Goal: Information Seeking & Learning: Find specific page/section

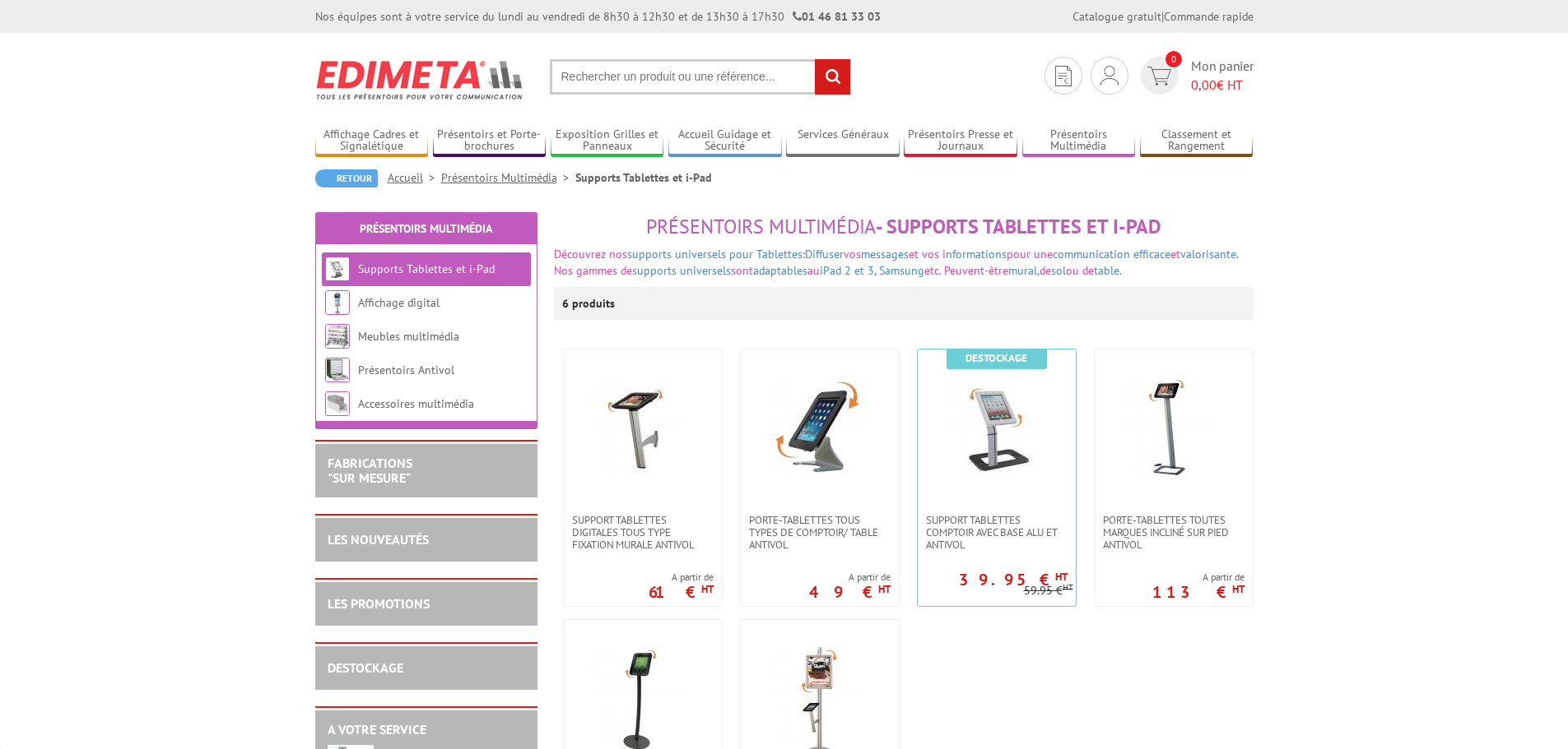
click at [590, 72] on input "text" at bounding box center [700, 77] width 301 height 35
click at [630, 72] on input "text" at bounding box center [700, 77] width 301 height 35
click at [607, 73] on input "text" at bounding box center [700, 77] width 301 height 35
drag, startPoint x: 588, startPoint y: 79, endPoint x: 946, endPoint y: 135, distance: 362.4
click at [588, 80] on input "text" at bounding box center [700, 77] width 301 height 35
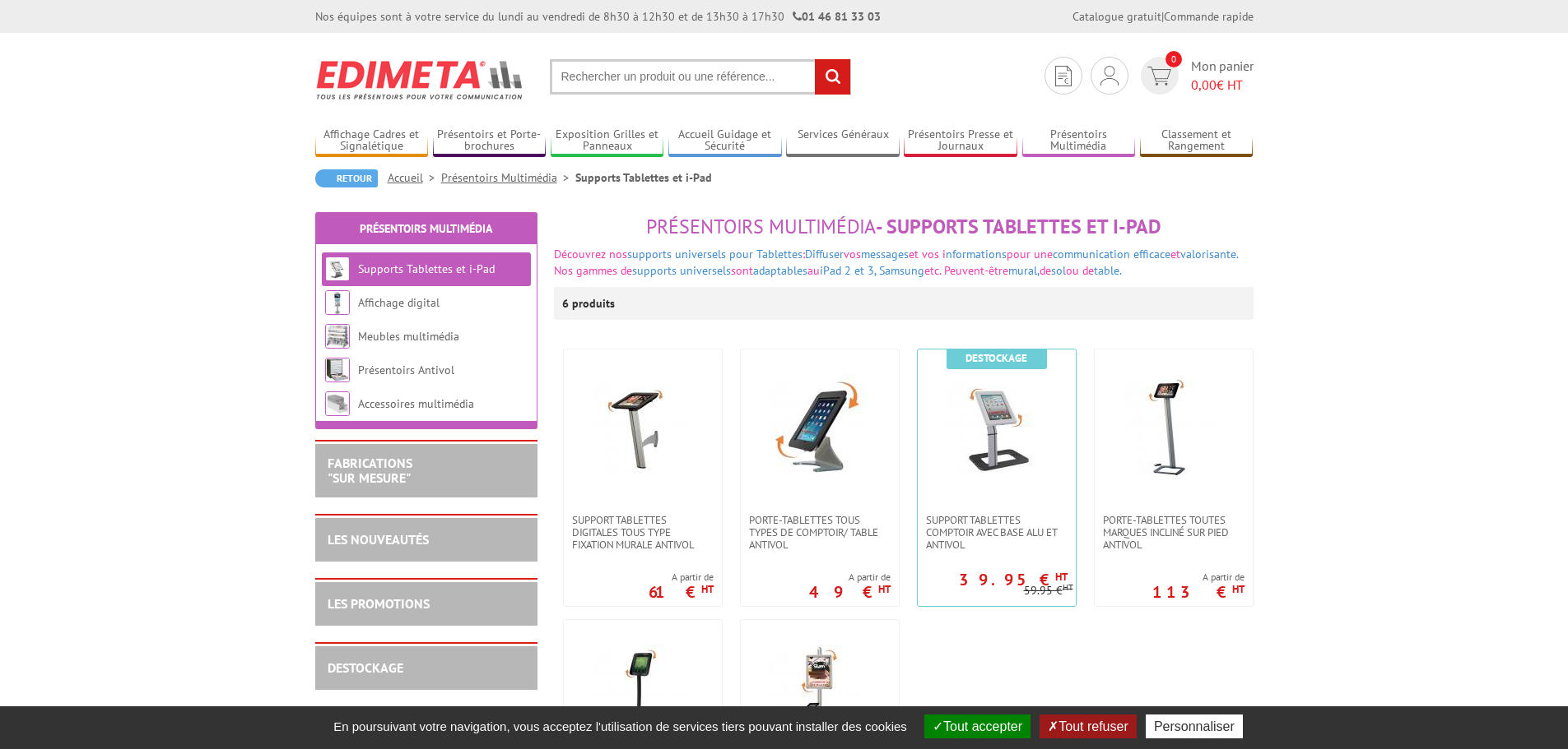
click at [661, 75] on input "text" at bounding box center [700, 77] width 301 height 35
drag, startPoint x: 672, startPoint y: 88, endPoint x: 677, endPoint y: 80, distance: 9.4
click at [672, 89] on input "text" at bounding box center [700, 77] width 301 height 35
click at [677, 80] on input "text" at bounding box center [700, 77] width 301 height 35
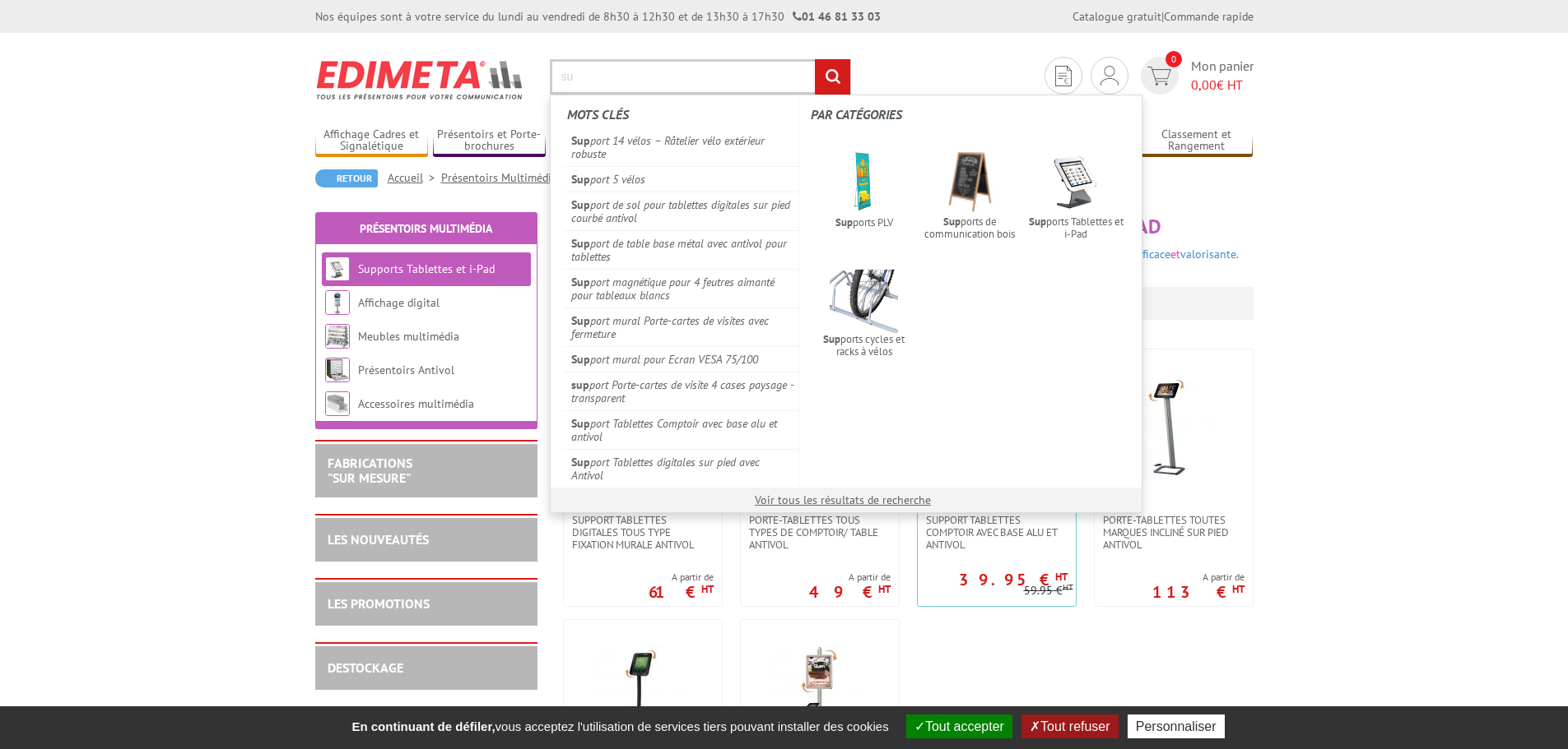
type input "s"
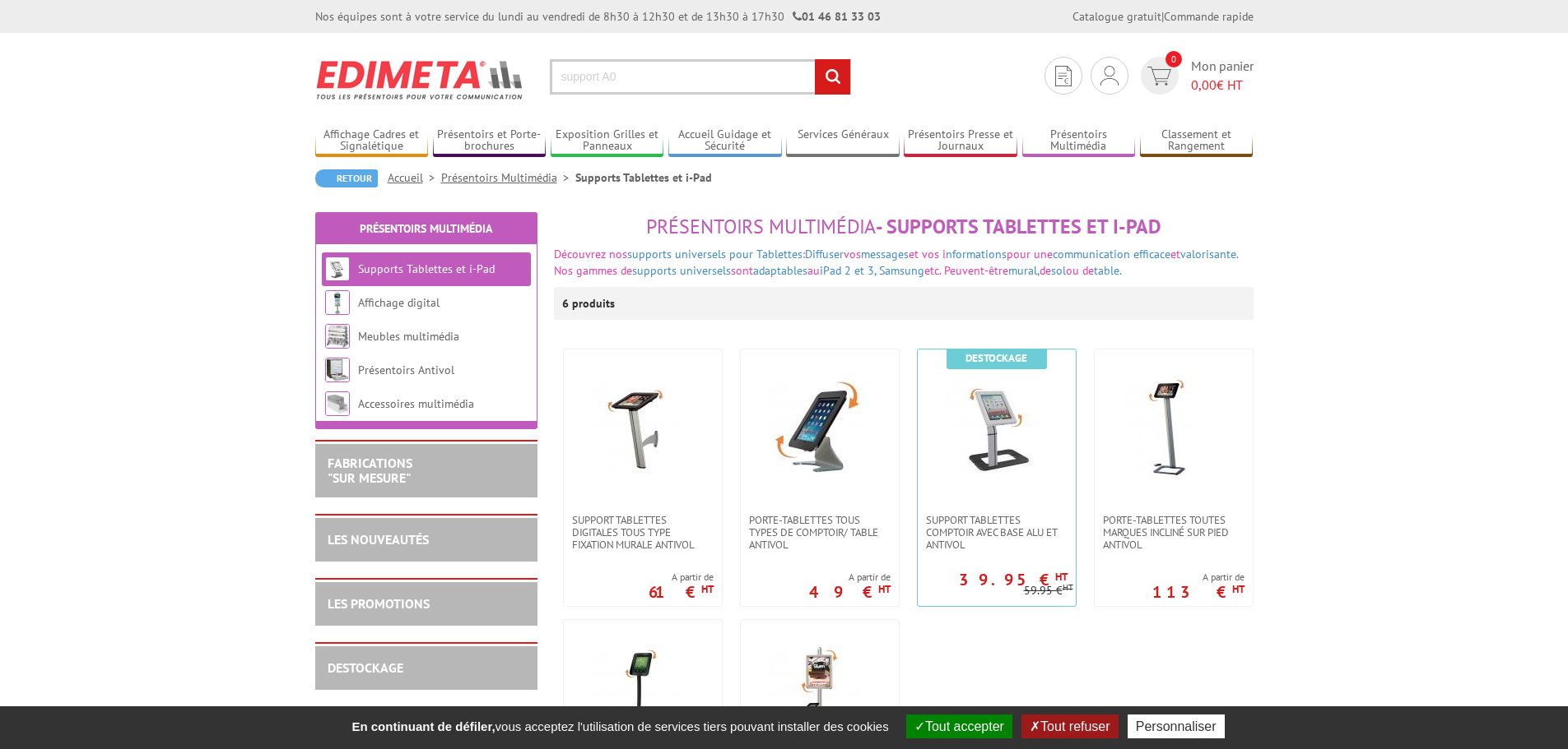
type input "support A0"
click at [815, 60] on input "rechercher" at bounding box center [832, 77] width 35 height 35
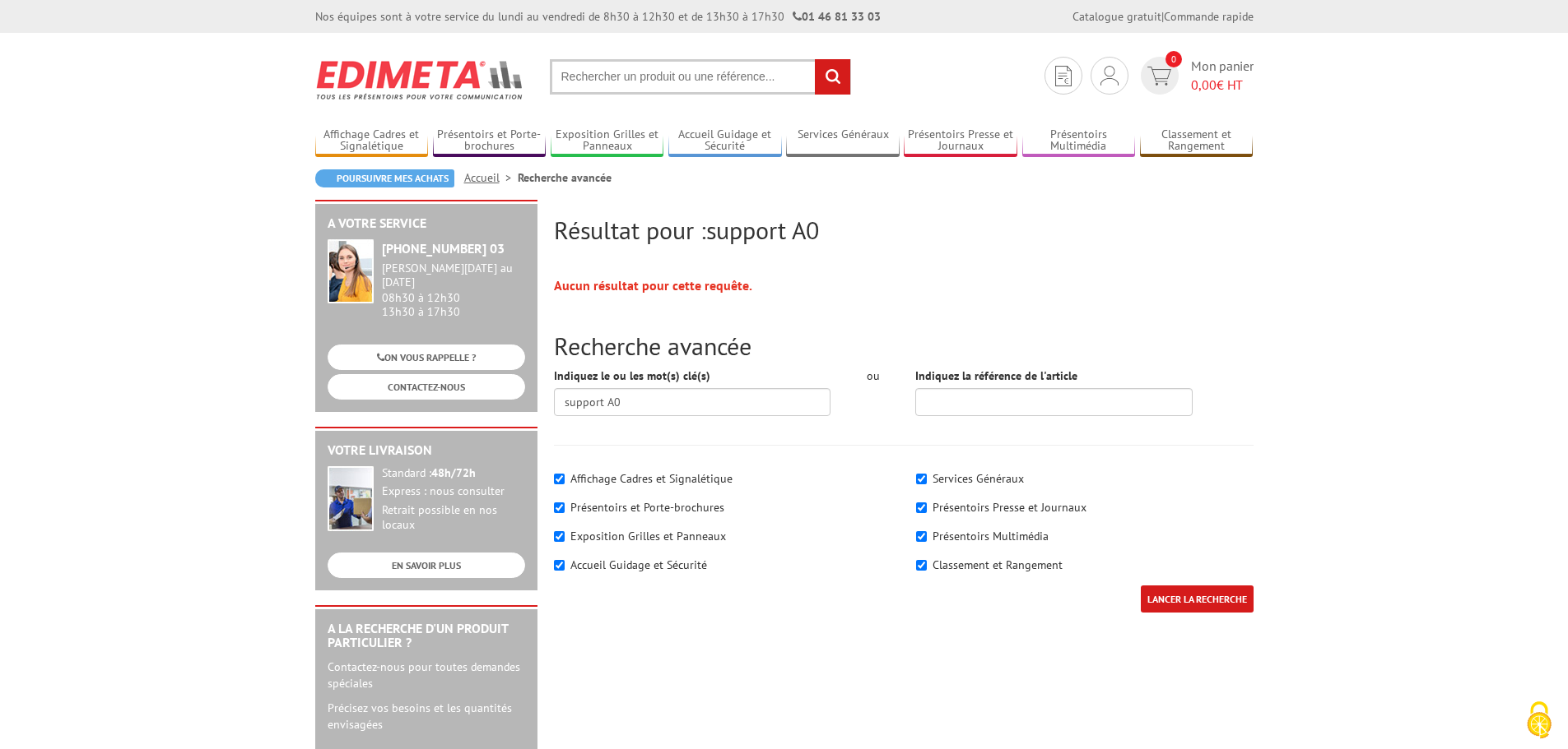
drag, startPoint x: 697, startPoint y: 77, endPoint x: 612, endPoint y: 75, distance: 85.0
click at [613, 75] on input "text" at bounding box center [700, 77] width 301 height 35
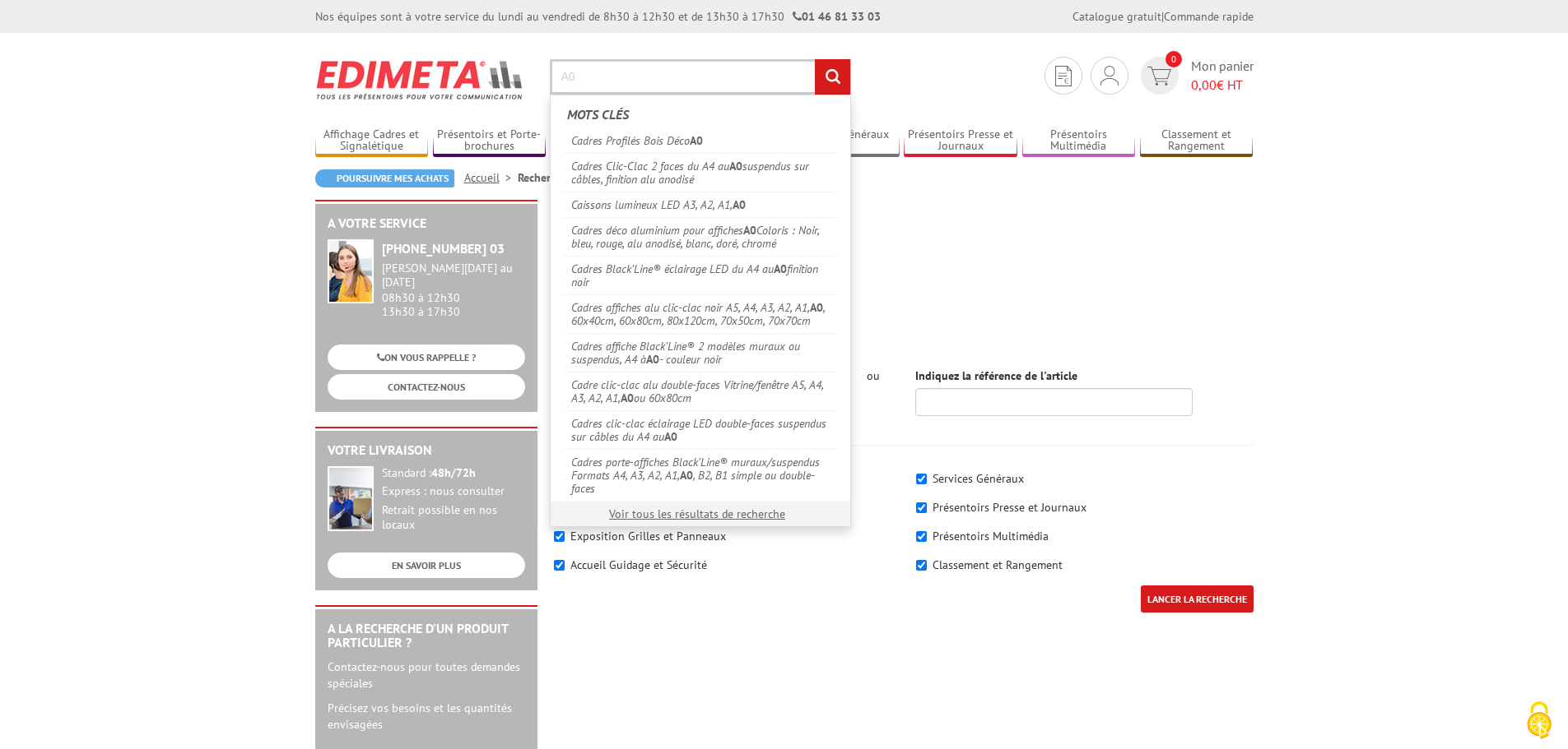
click at [624, 81] on input "A0" at bounding box center [700, 77] width 301 height 35
drag, startPoint x: 628, startPoint y: 75, endPoint x: 515, endPoint y: 66, distance: 113.4
click at [515, 66] on section "Je me connecte Nouveau client ? Inscrivez-vous 0 Mon panier 0,00 € HT A0 recher…" at bounding box center [784, 71] width 938 height 77
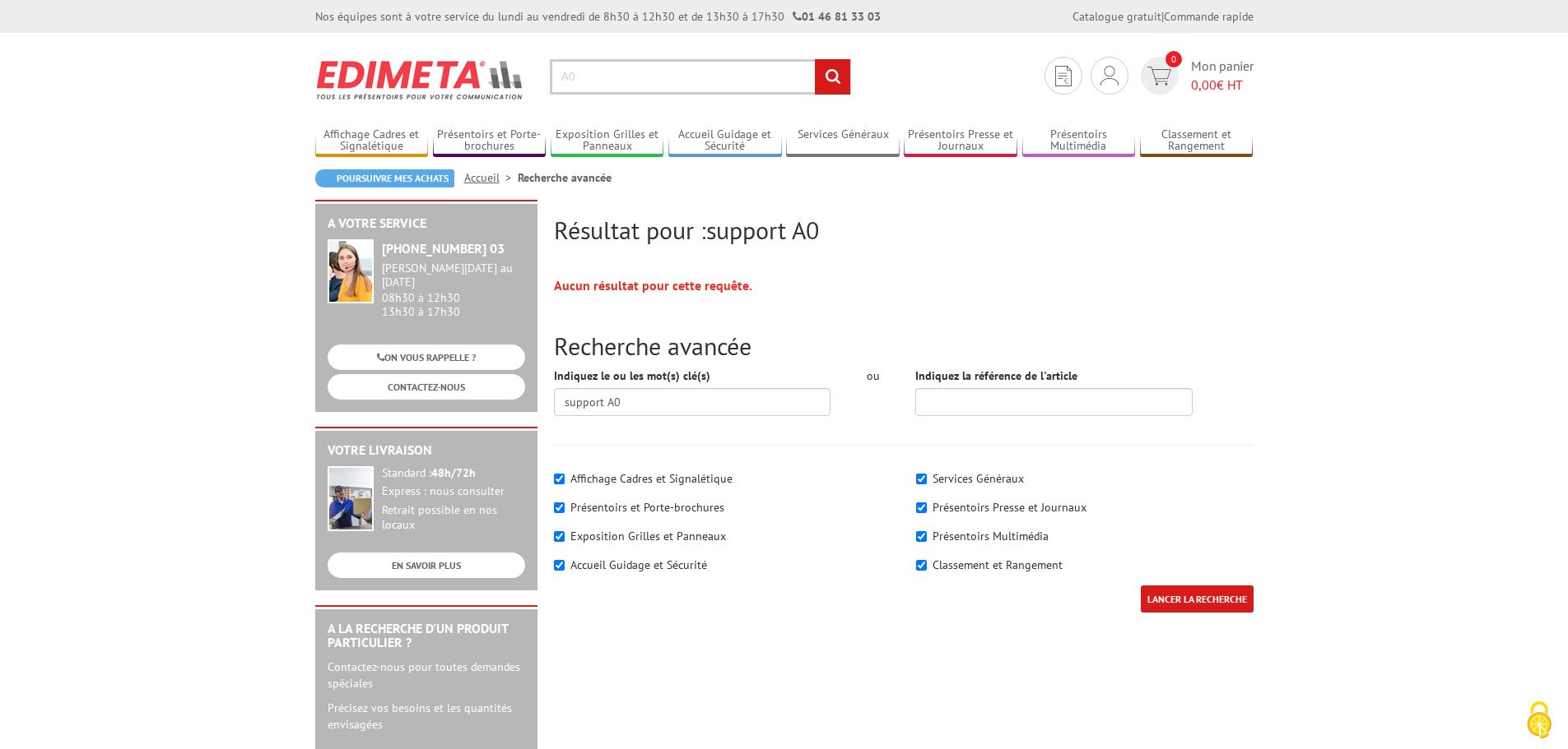
click at [229, 132] on body "Nos équipes sont à votre service du lundi au vendredi de 8h30 à 12h30 et de 13h…" at bounding box center [784, 734] width 1568 height 1469
click at [643, 77] on input "A0" at bounding box center [700, 77] width 301 height 35
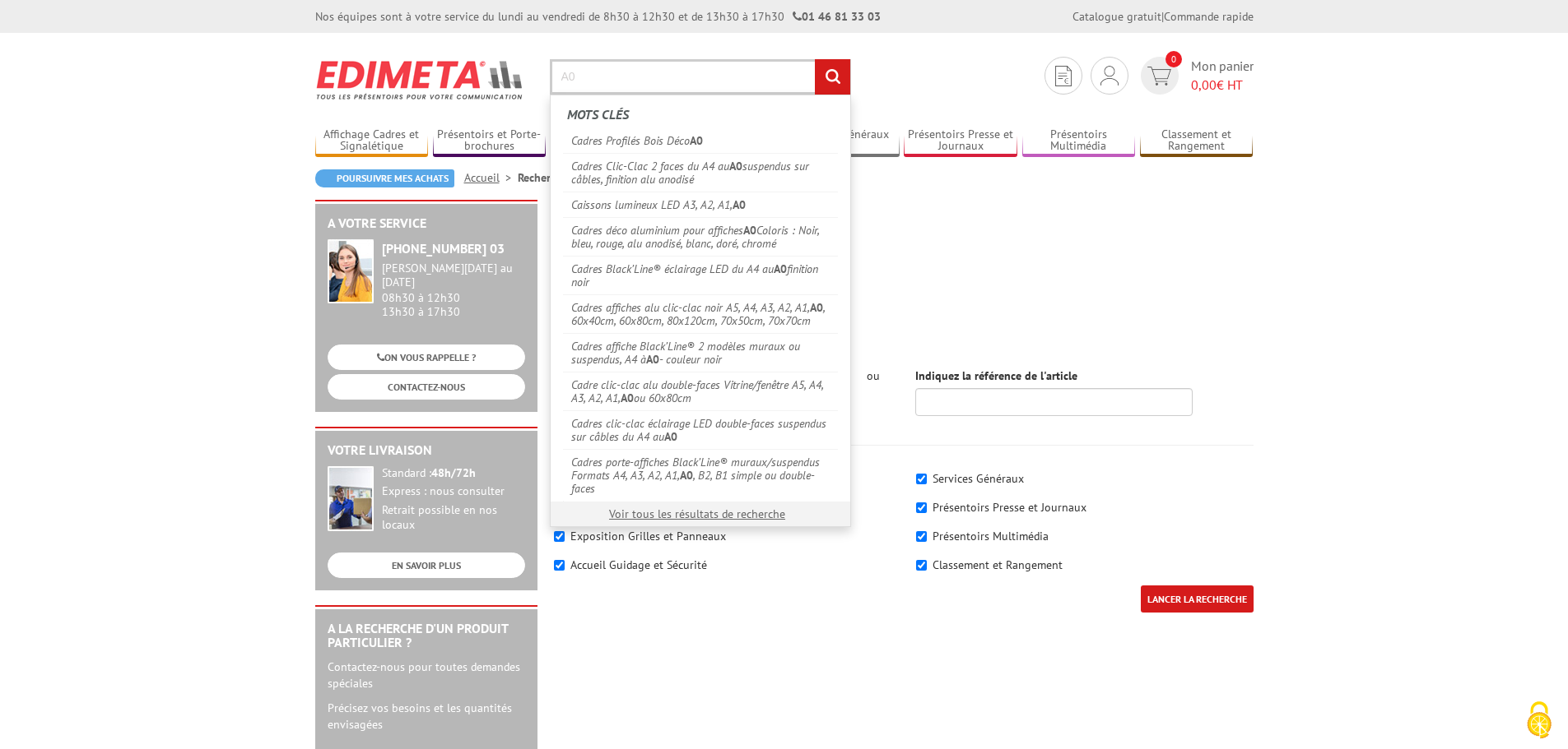
type input "A"
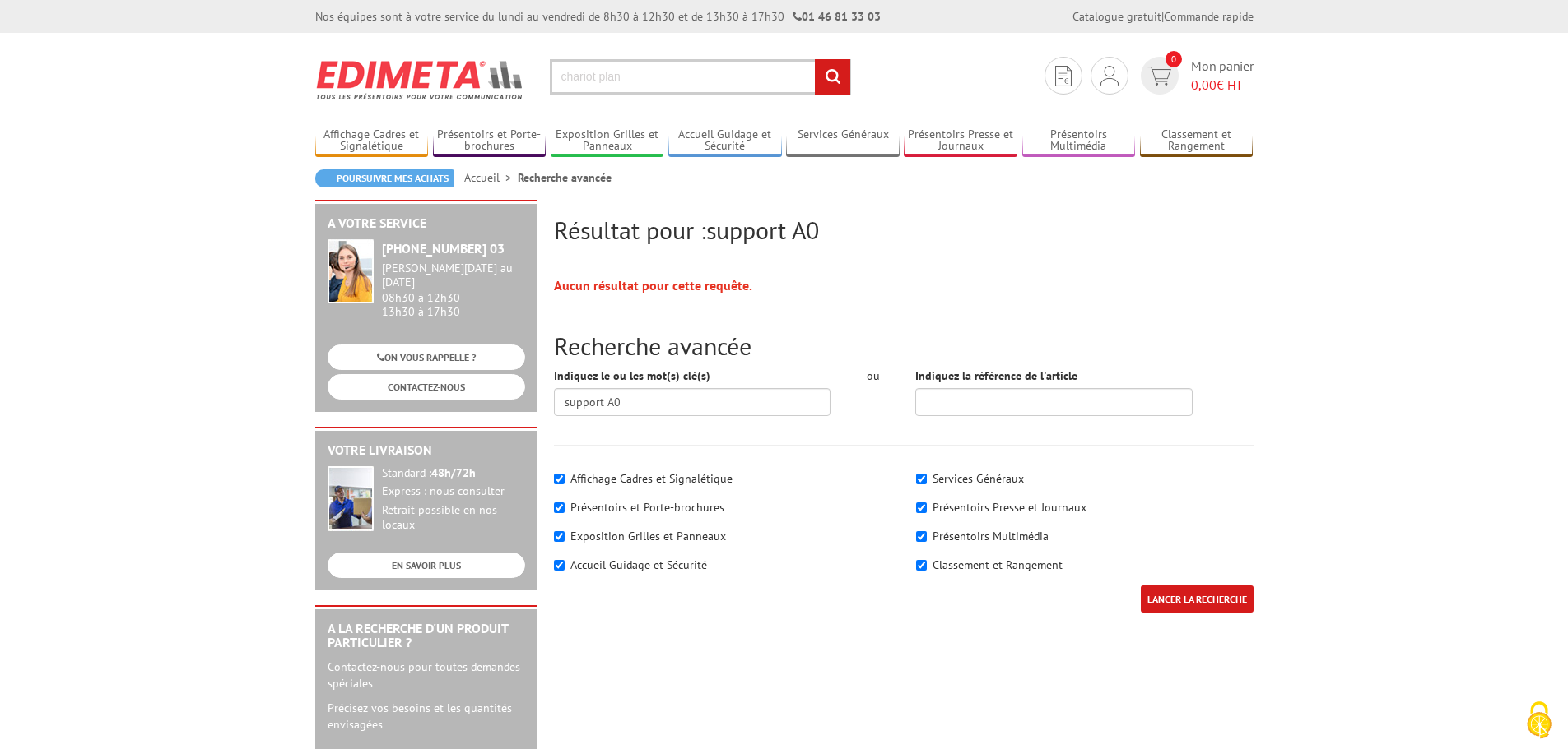
click at [655, 75] on input "chariot plan" at bounding box center [700, 77] width 301 height 35
type input "chariot plan"
drag, startPoint x: 843, startPoint y: 77, endPoint x: 801, endPoint y: 56, distance: 47.0
click at [843, 76] on input "rechercher" at bounding box center [832, 77] width 35 height 35
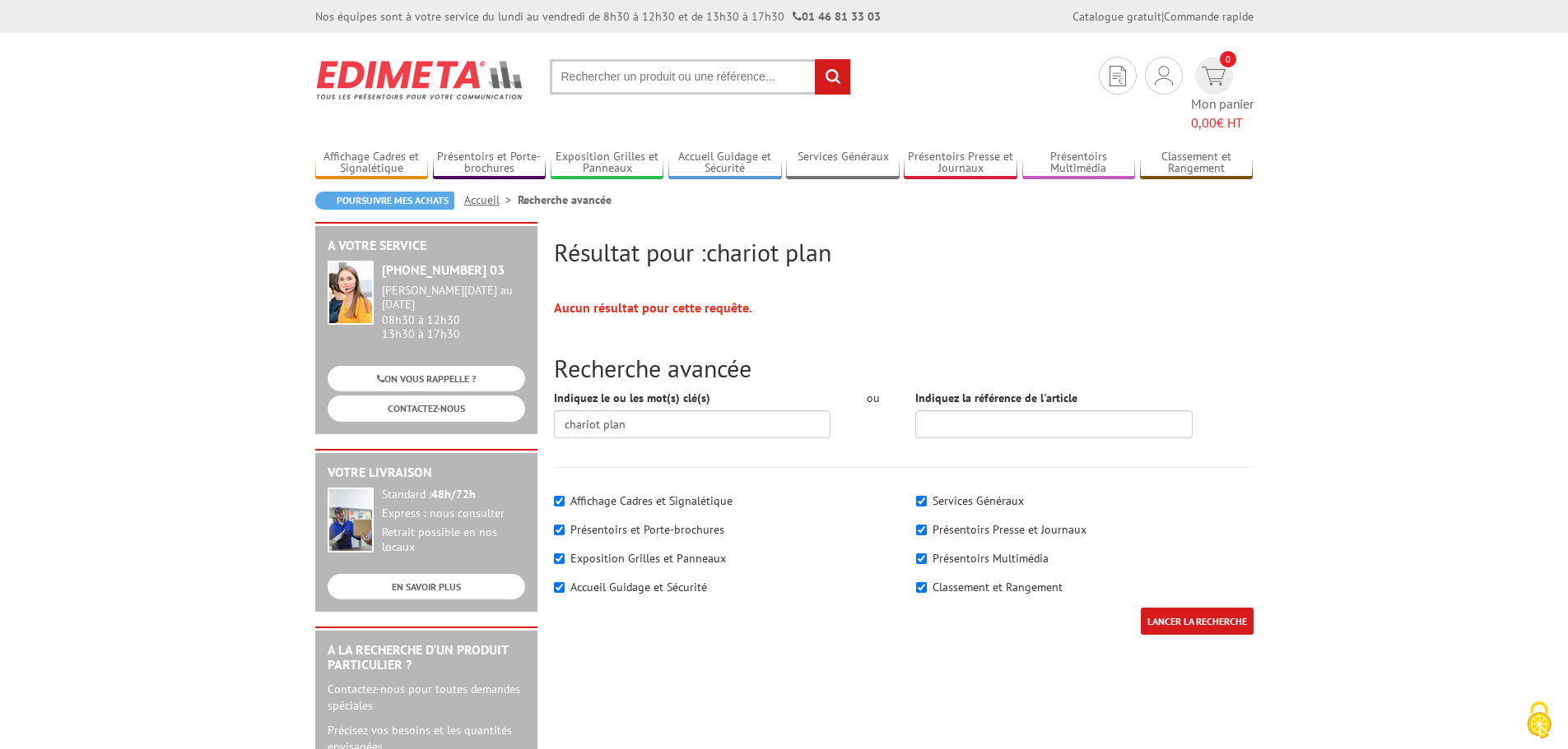
click at [658, 79] on input "text" at bounding box center [700, 77] width 301 height 35
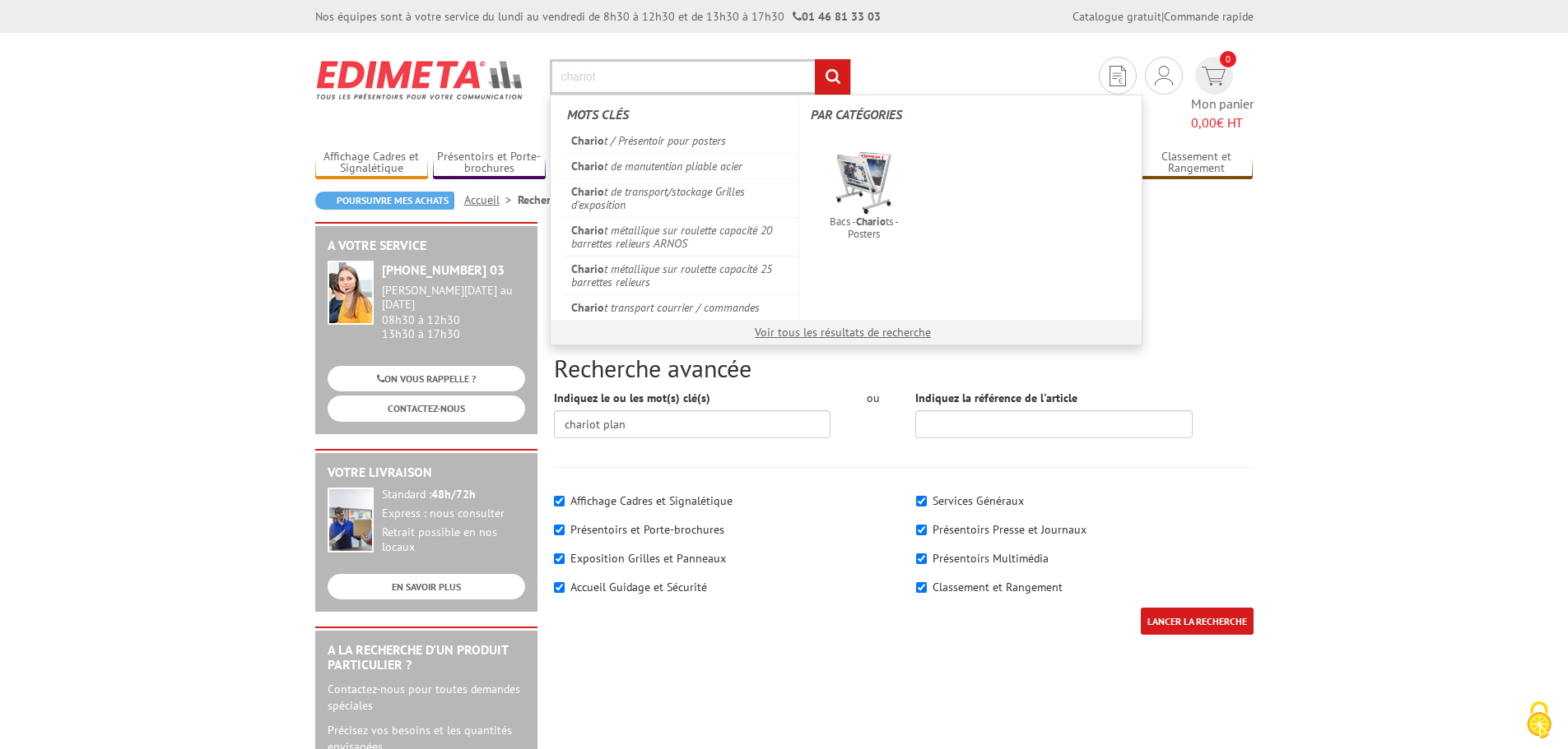
type input "chariot"
click at [713, 244] on link "Chario t métallique sur roulette capacité 20 barrettes relieurs ARNOS" at bounding box center [680, 237] width 236 height 39
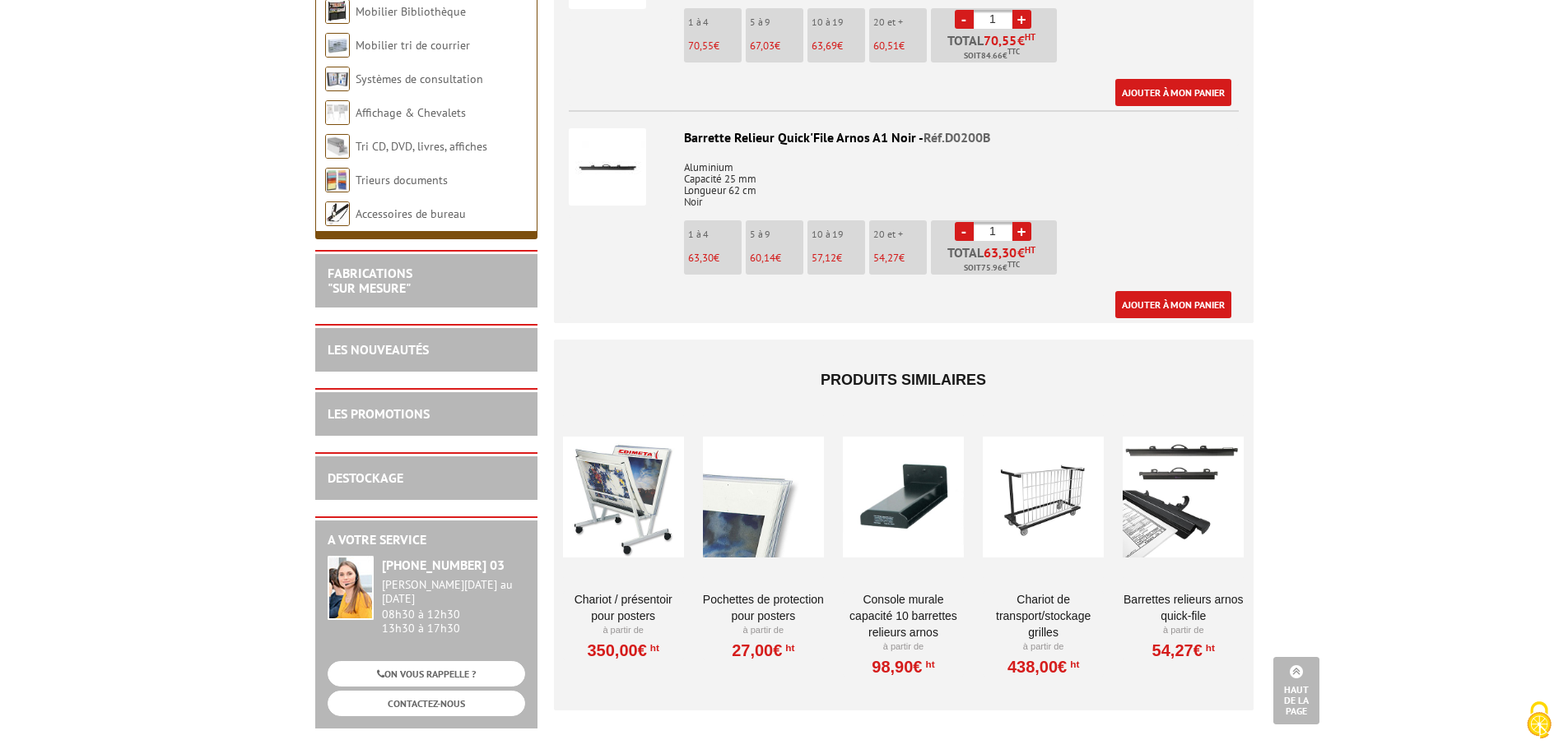
scroll to position [1152, 0]
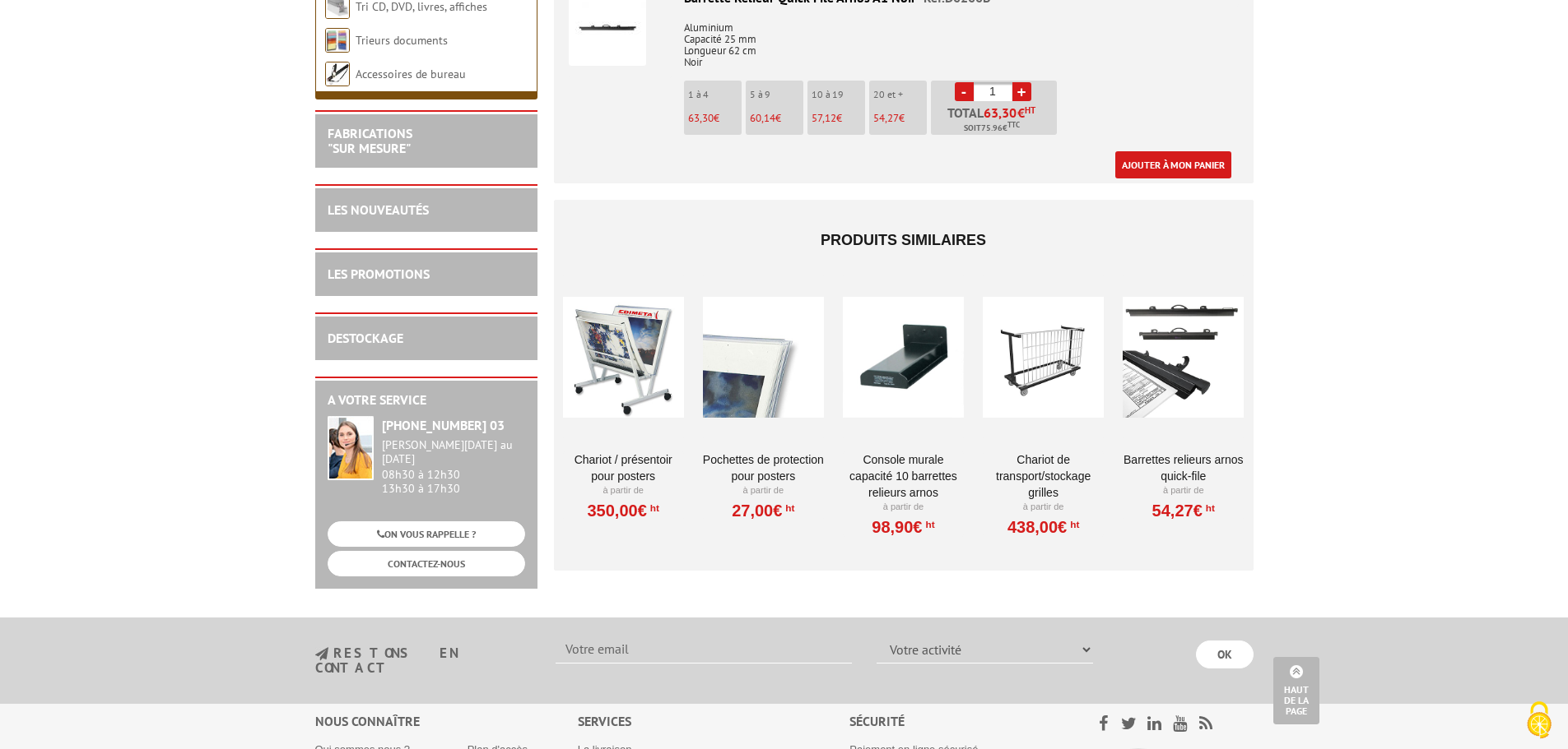
click at [911, 359] on div at bounding box center [903, 357] width 121 height 164
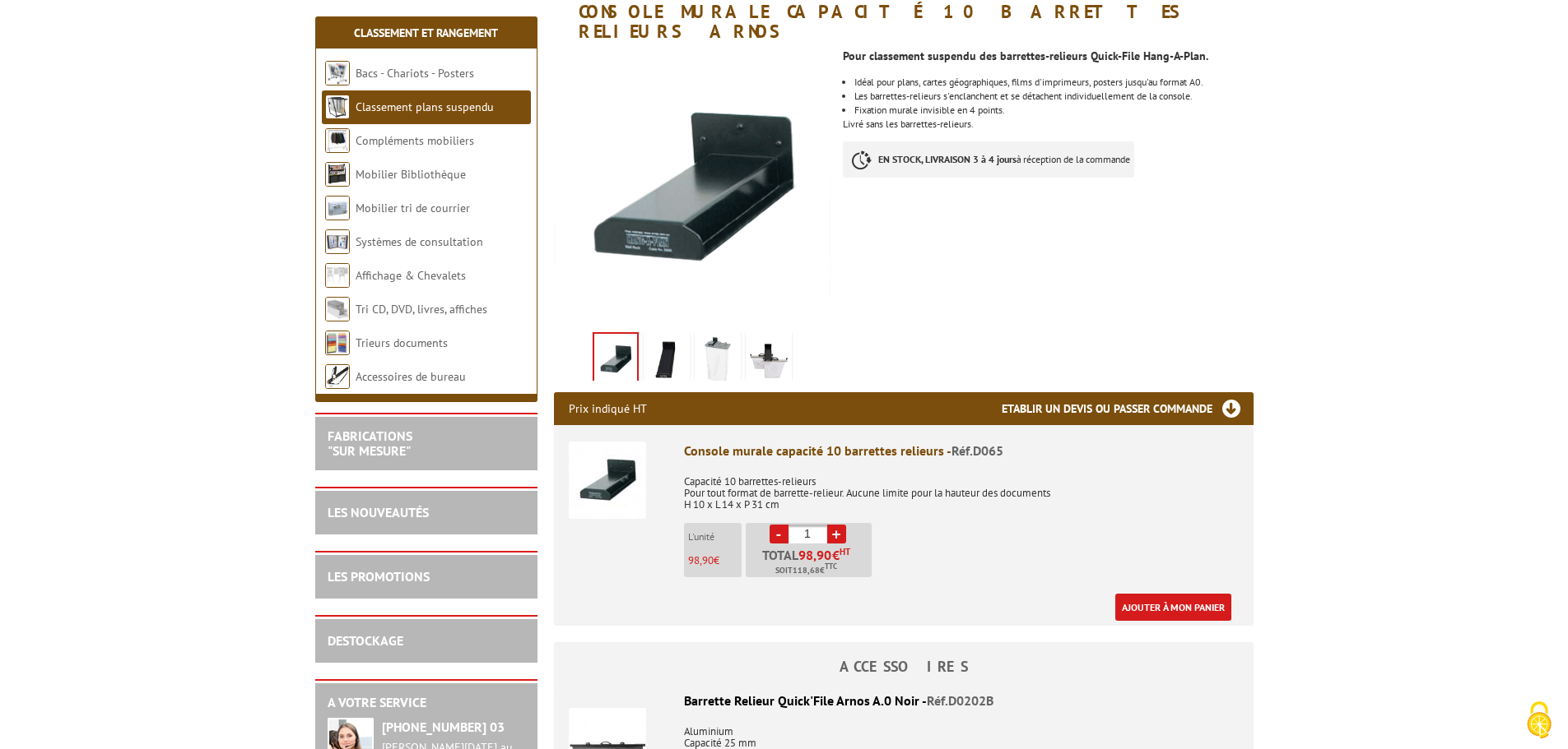
click at [659, 345] on img at bounding box center [666, 361] width 39 height 51
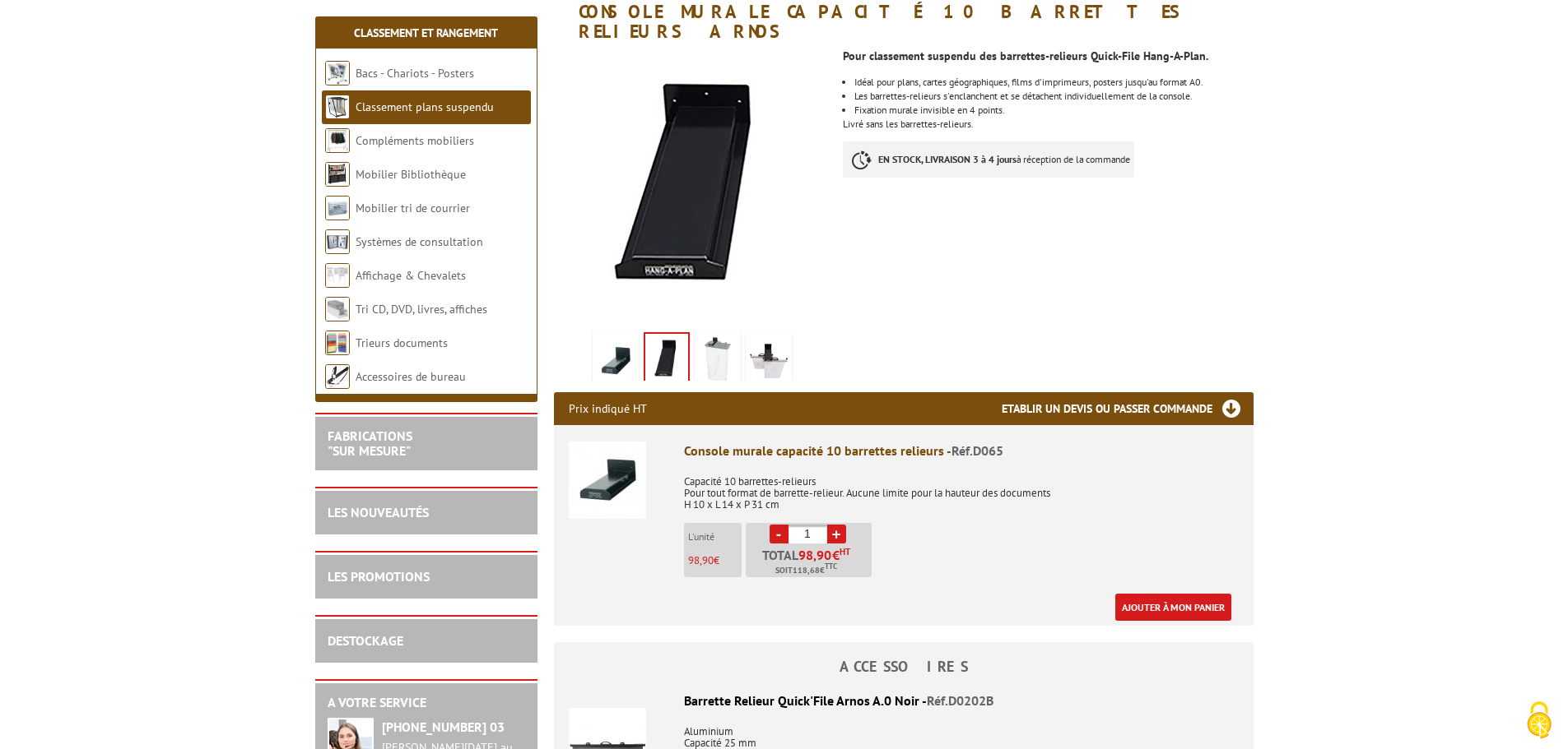
click at [721, 335] on img at bounding box center [717, 361] width 39 height 51
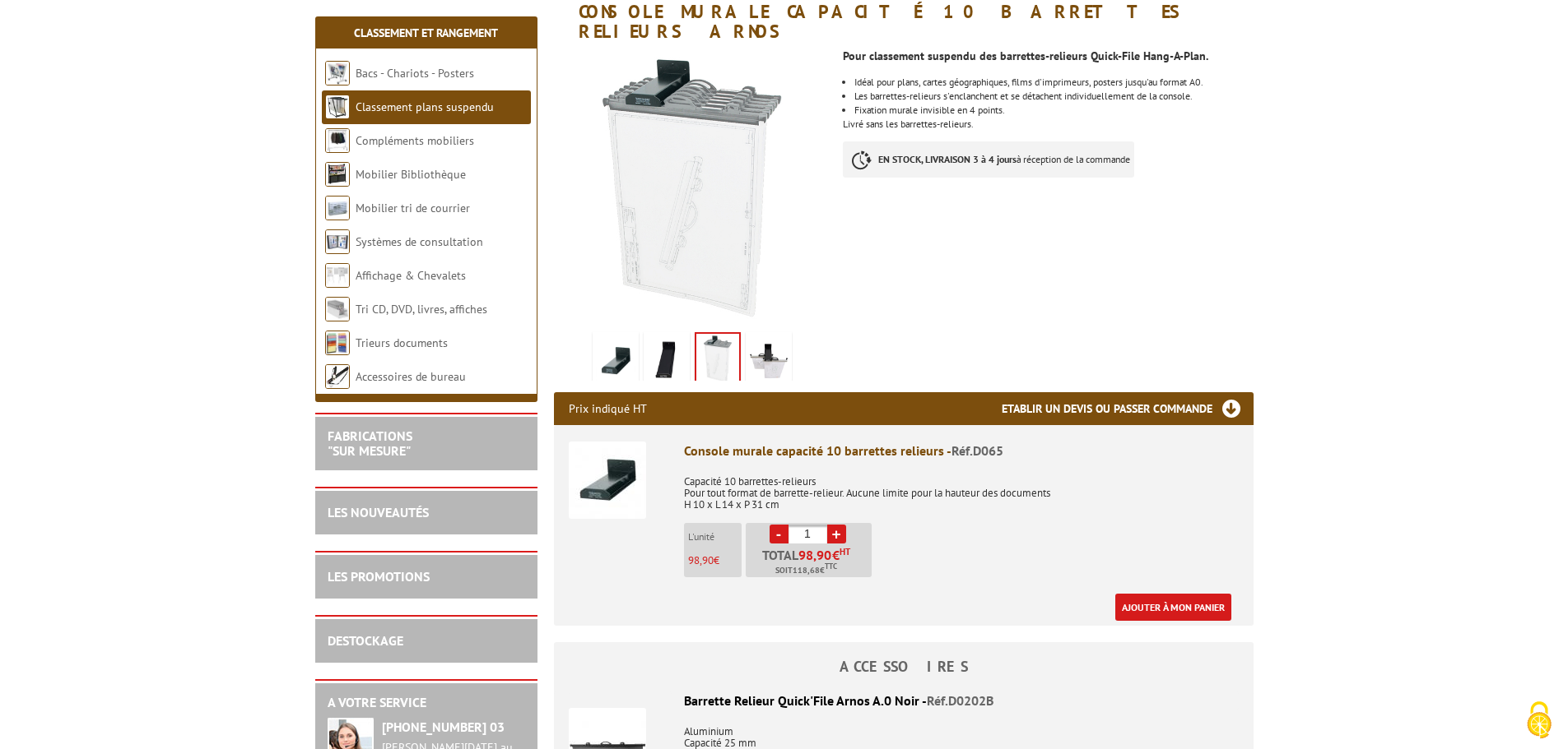
click at [757, 341] on img at bounding box center [769, 361] width 39 height 51
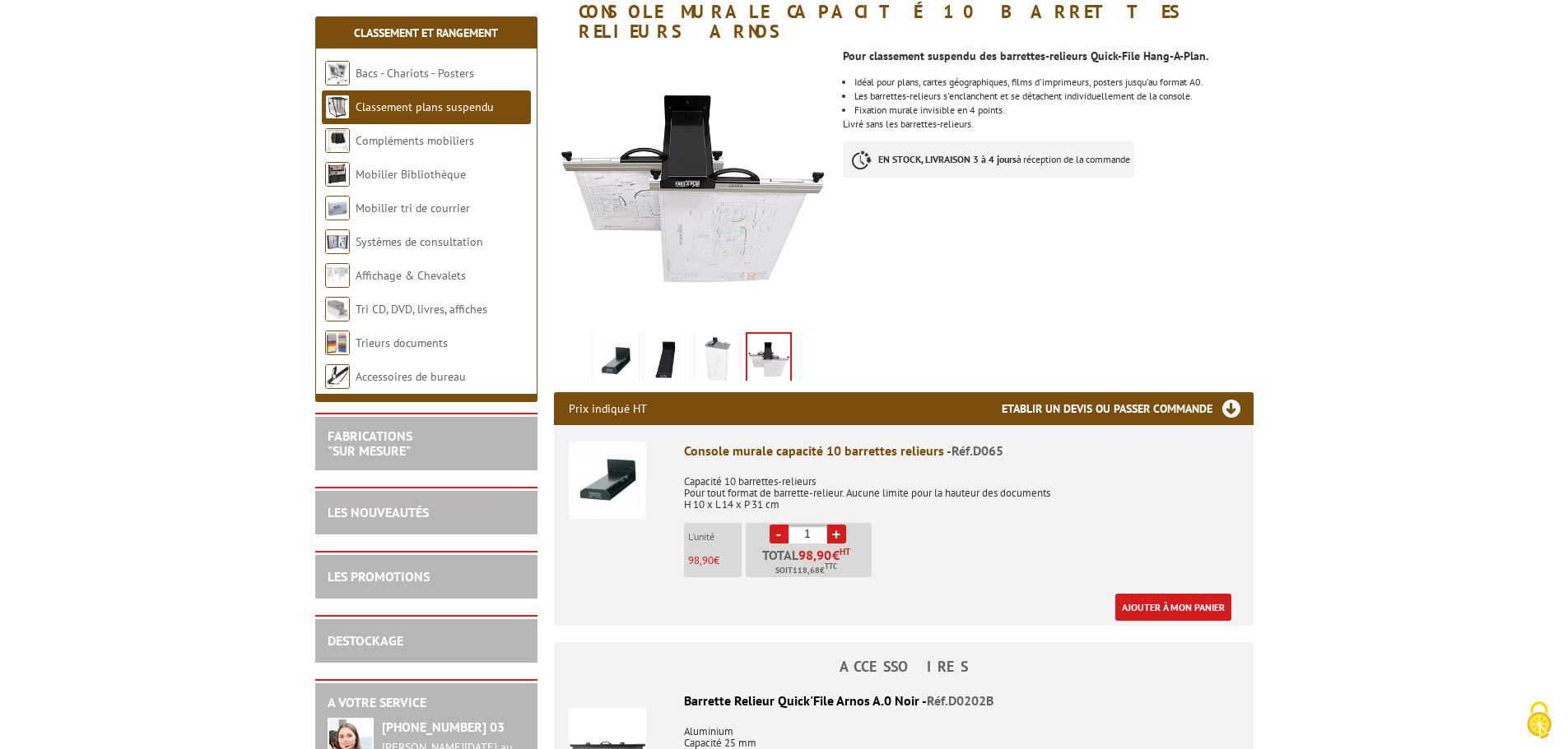
click at [723, 343] on img at bounding box center [717, 361] width 39 height 51
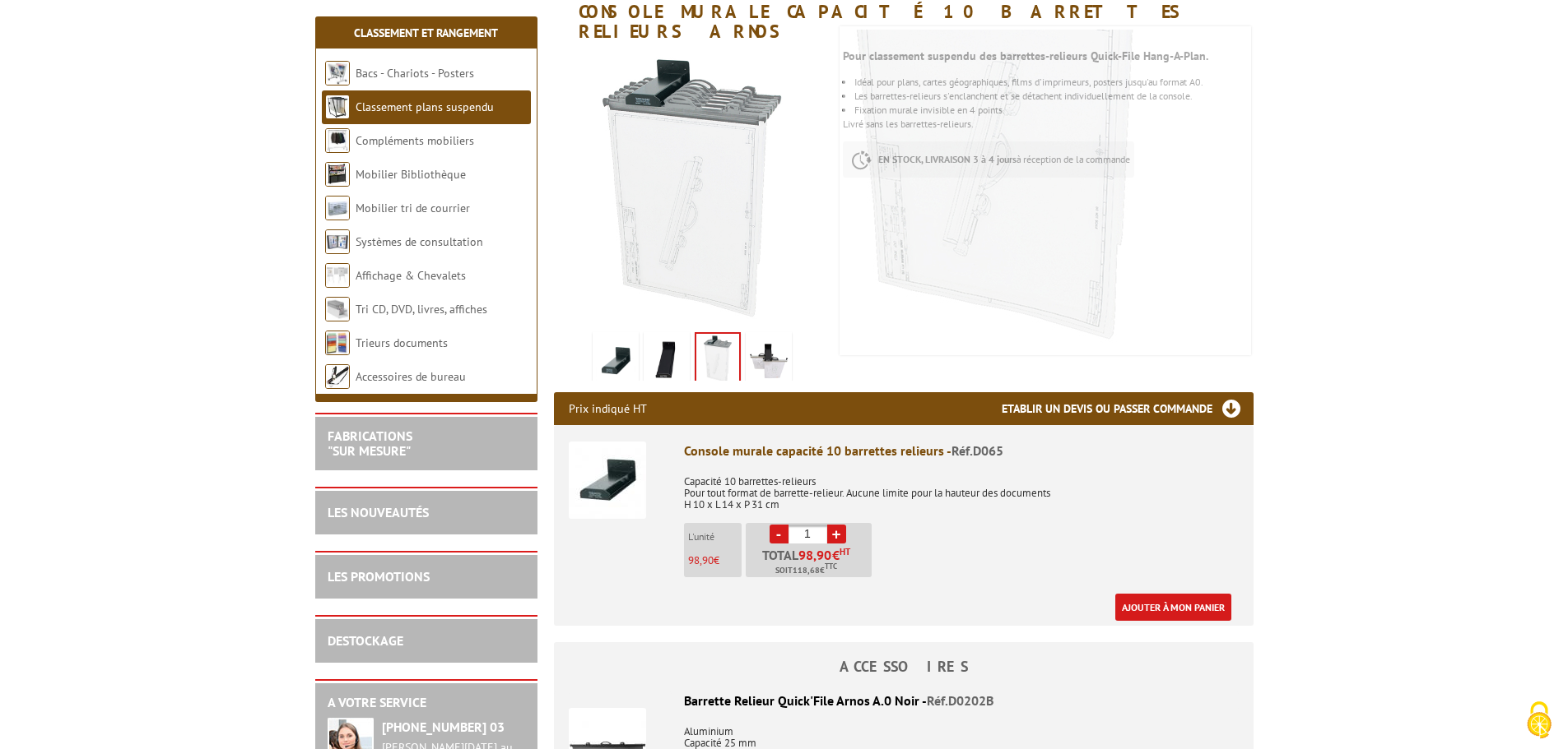
scroll to position [164, 0]
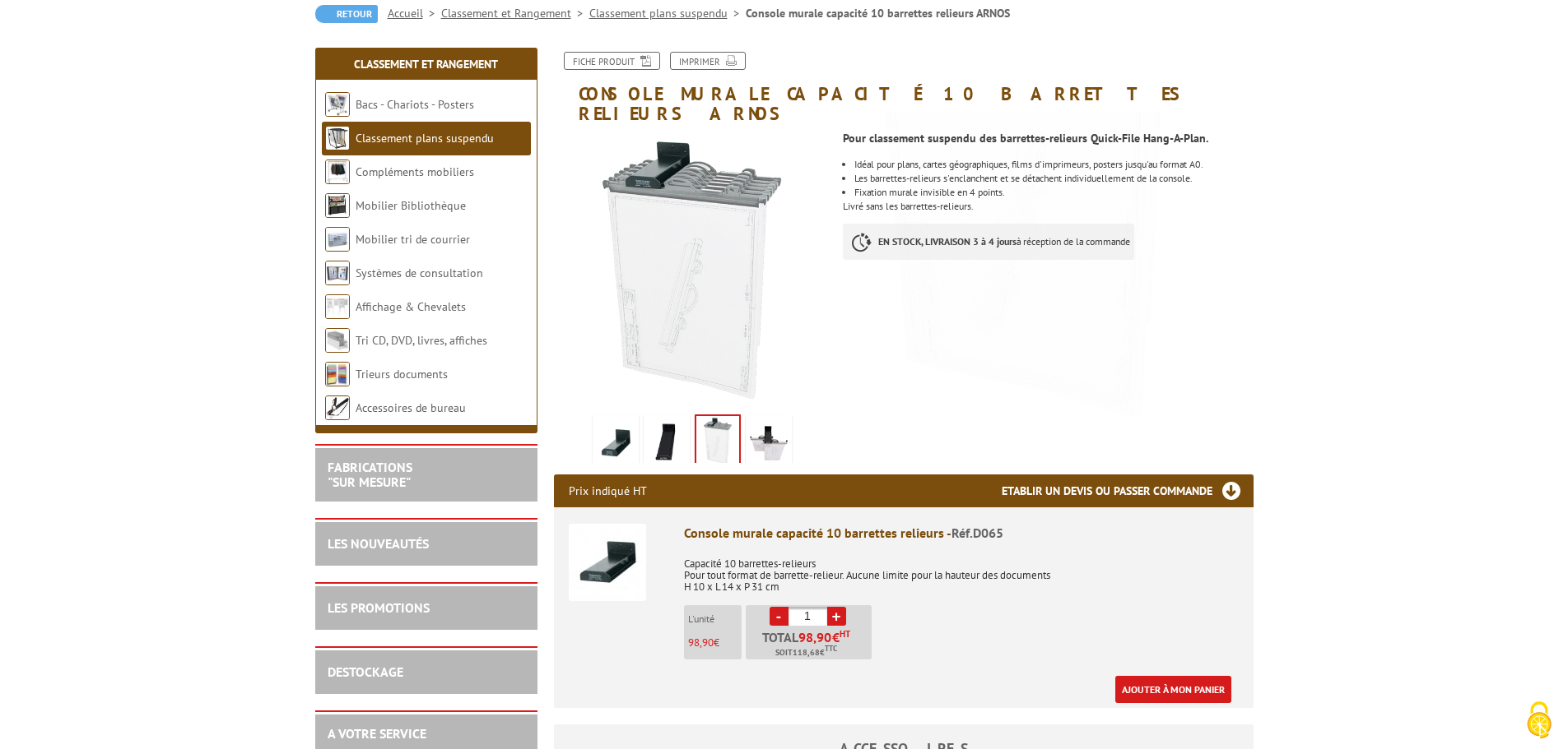
click at [622, 429] on img at bounding box center [615, 443] width 39 height 51
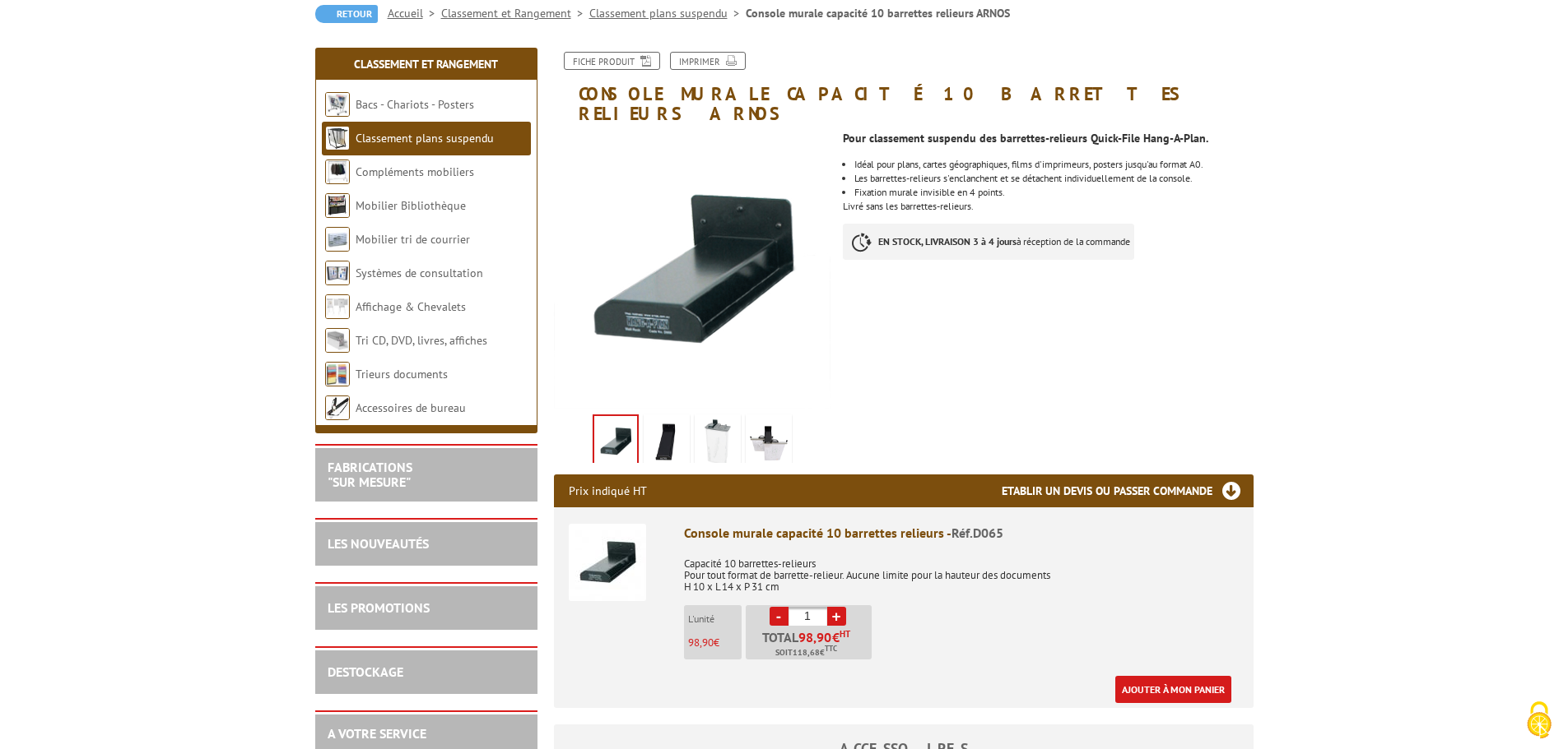
click at [718, 418] on img at bounding box center [717, 443] width 39 height 51
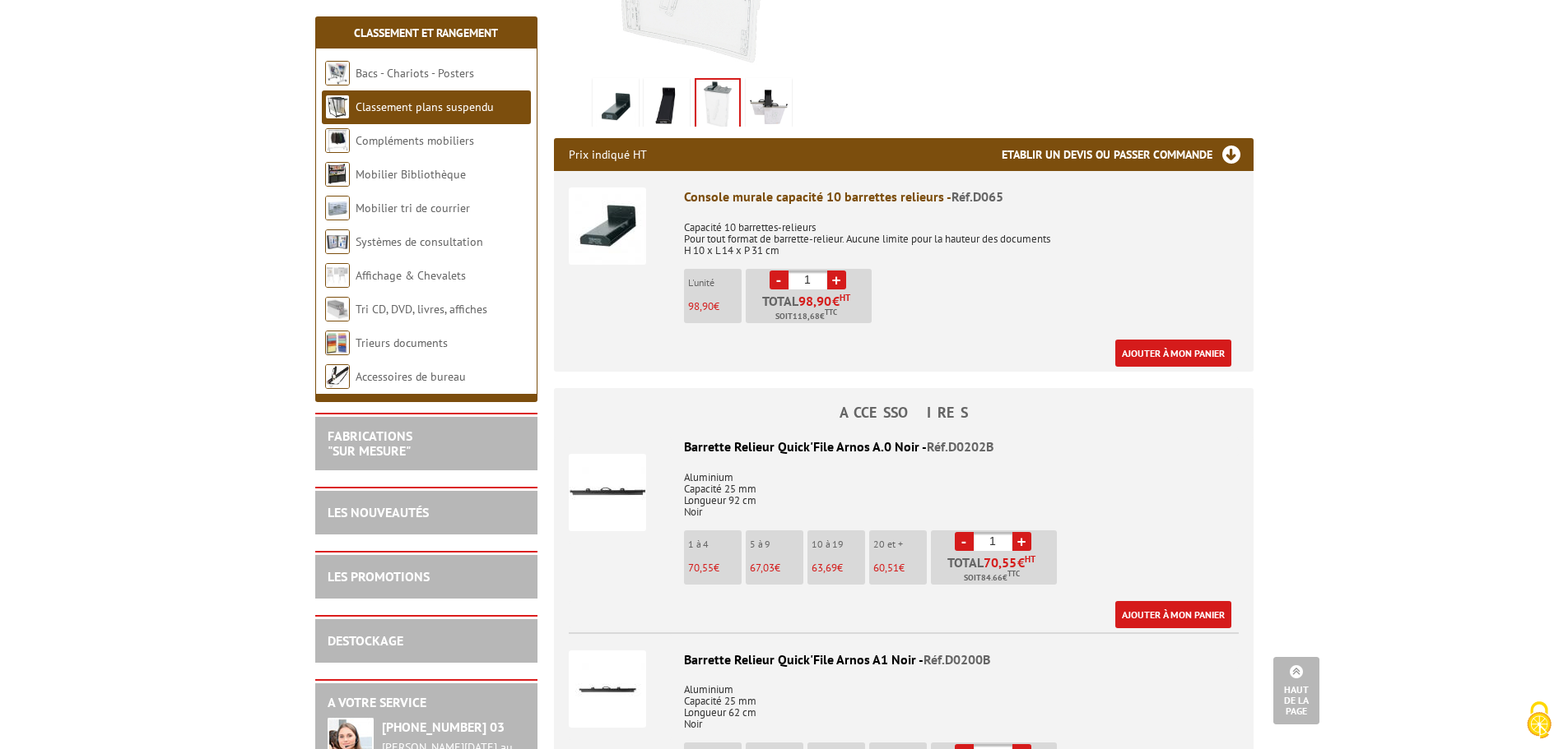
scroll to position [329, 0]
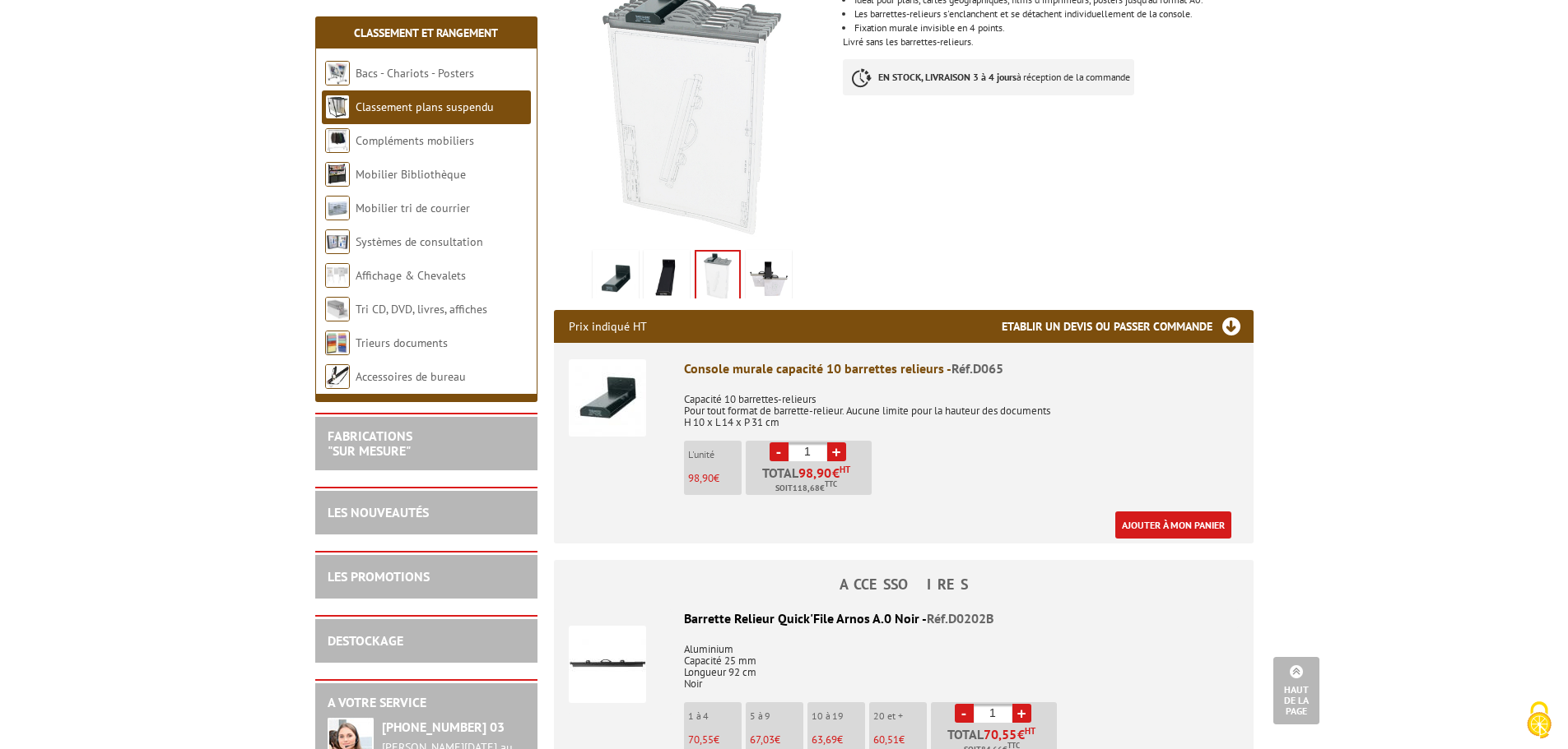
click at [425, 106] on link "Classement plans suspendu" at bounding box center [424, 107] width 138 height 15
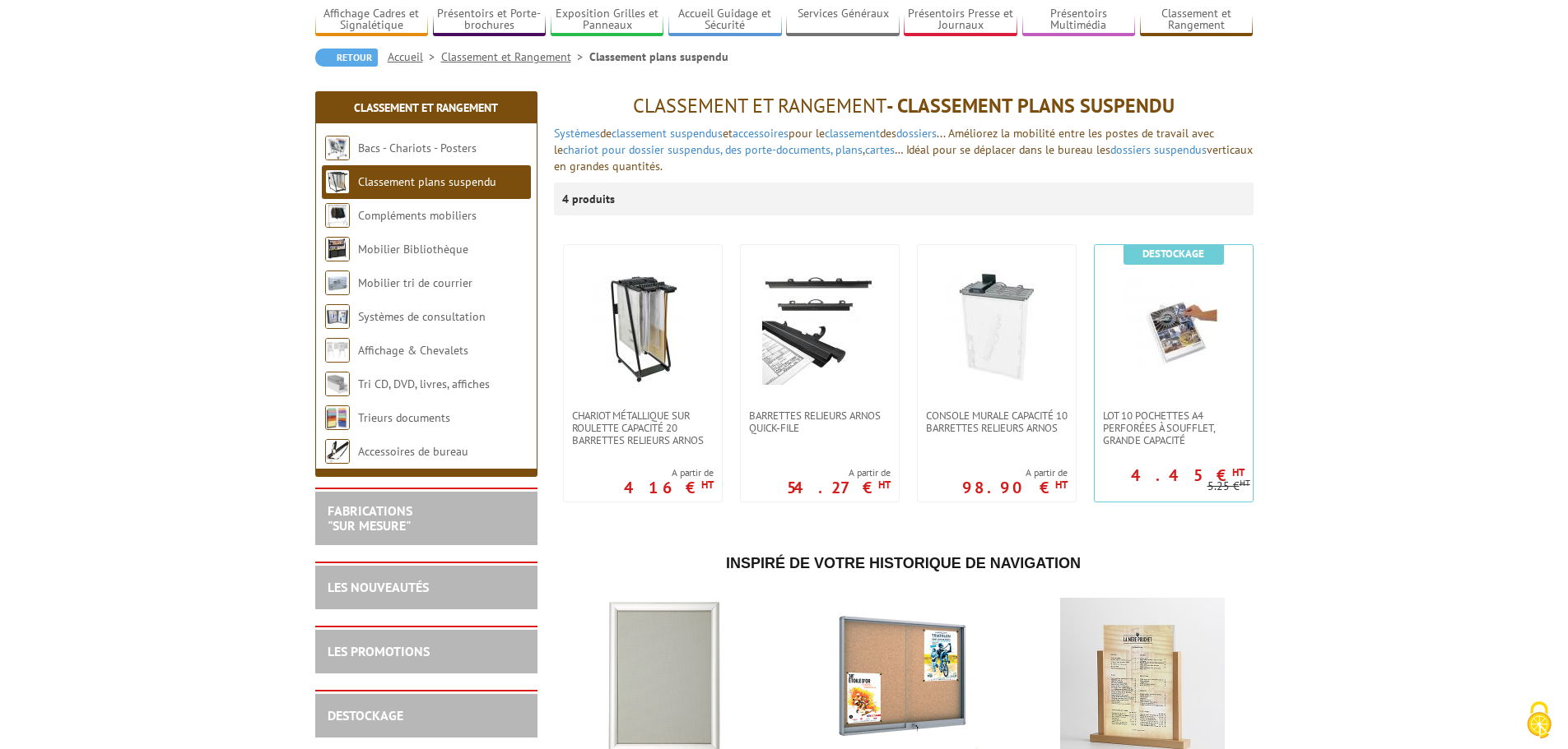
scroll to position [82, 0]
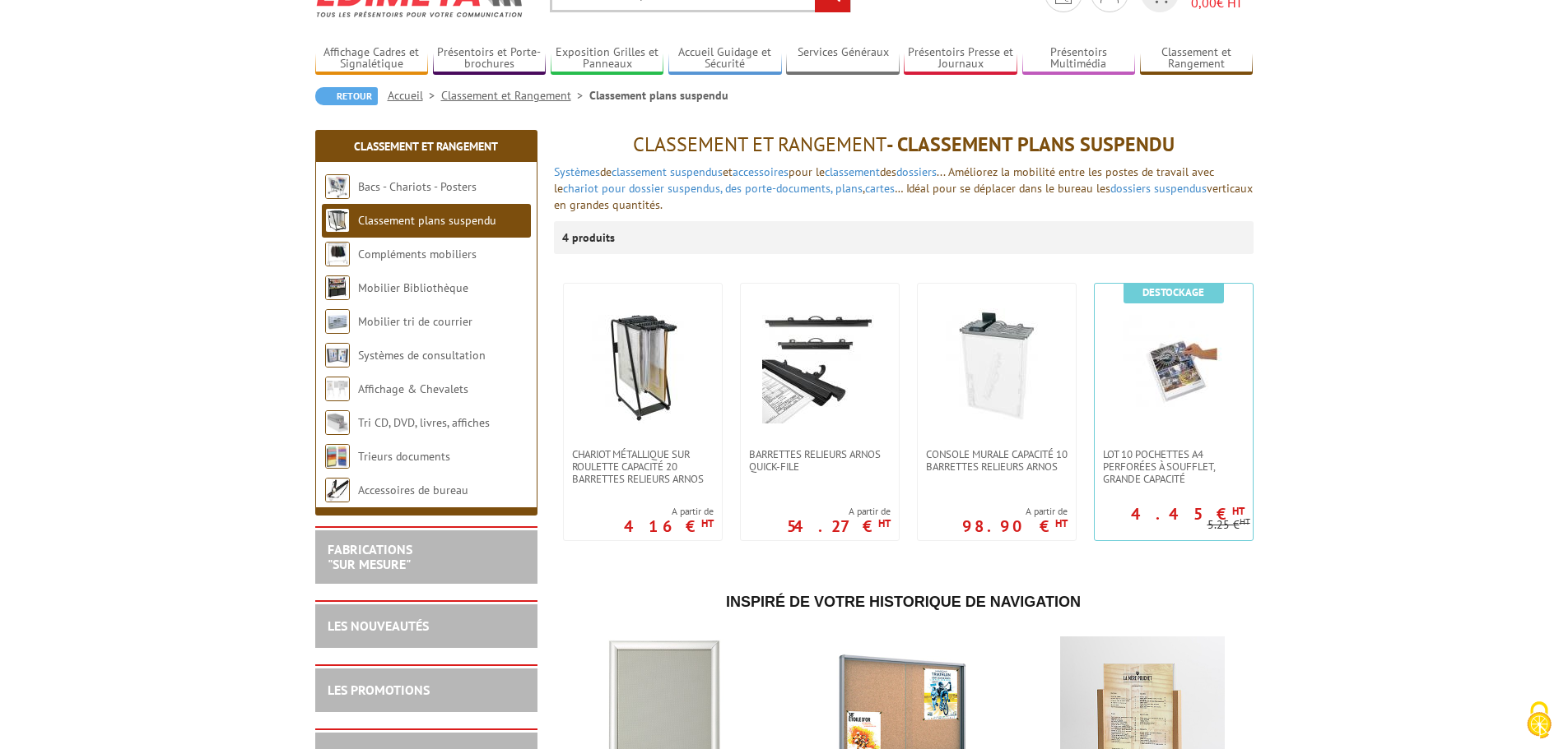
click at [423, 394] on link "Affichage & Chevalets" at bounding box center [413, 388] width 111 height 15
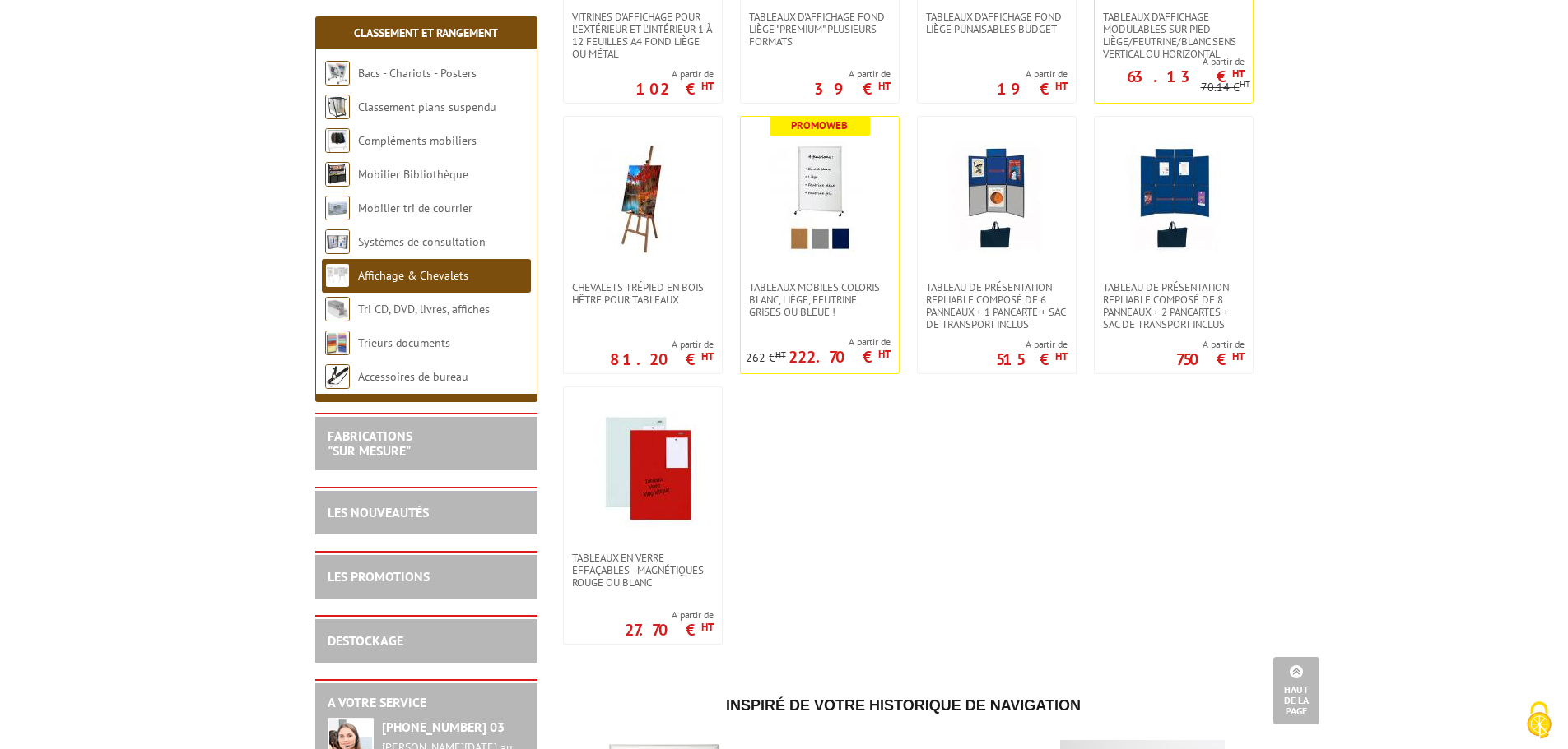
scroll to position [1070, 0]
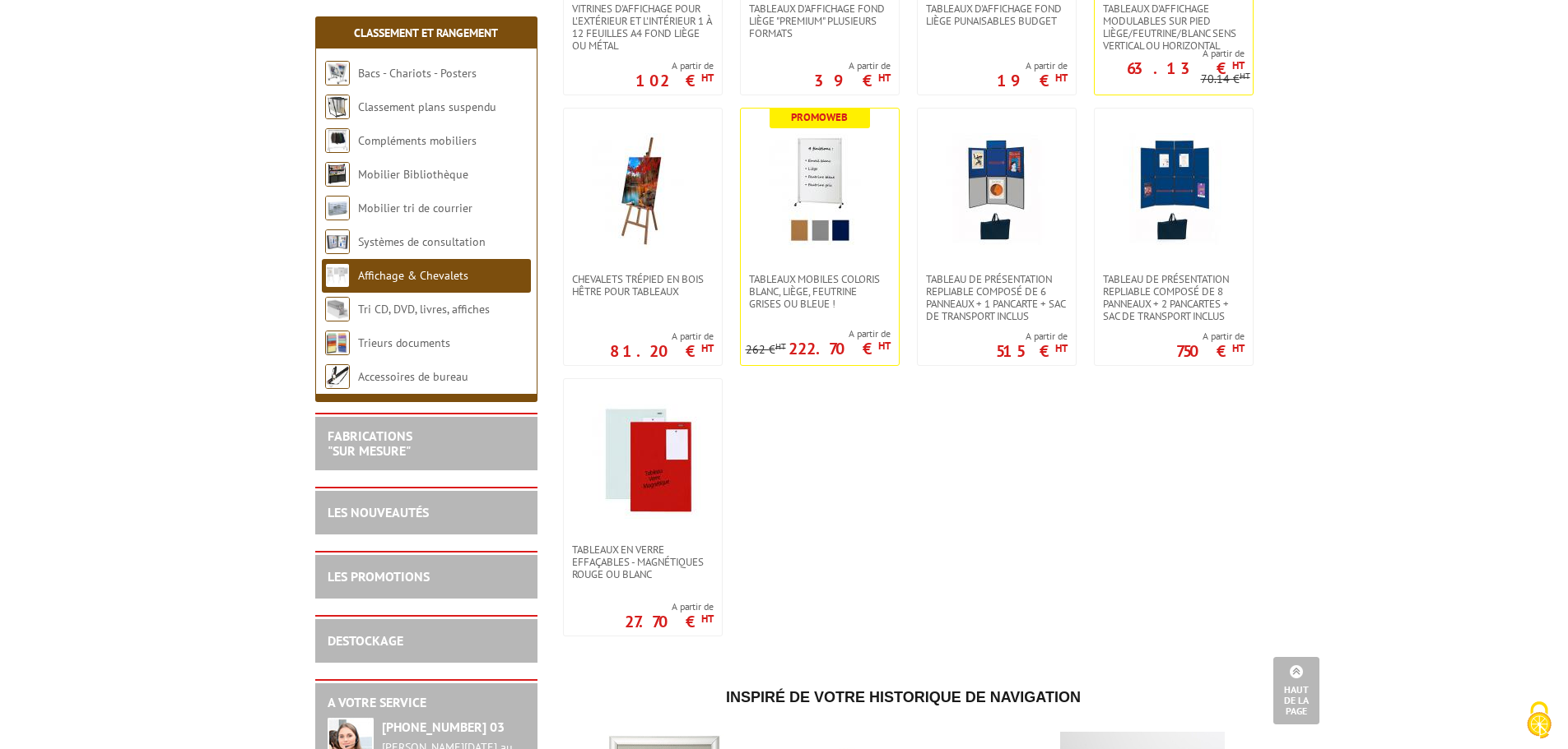
click at [395, 140] on link "Compléments mobiliers" at bounding box center [417, 140] width 118 height 15
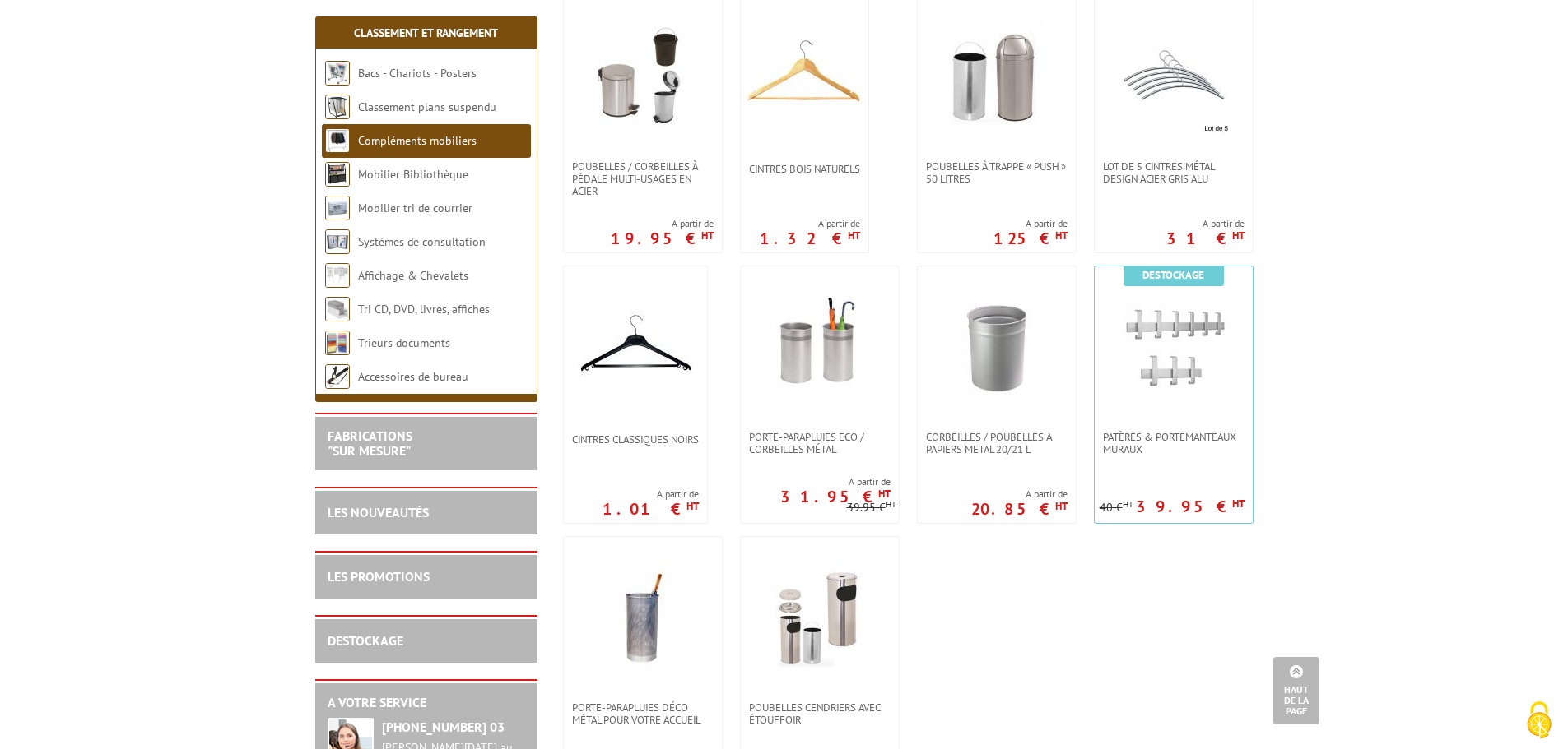
scroll to position [822, 0]
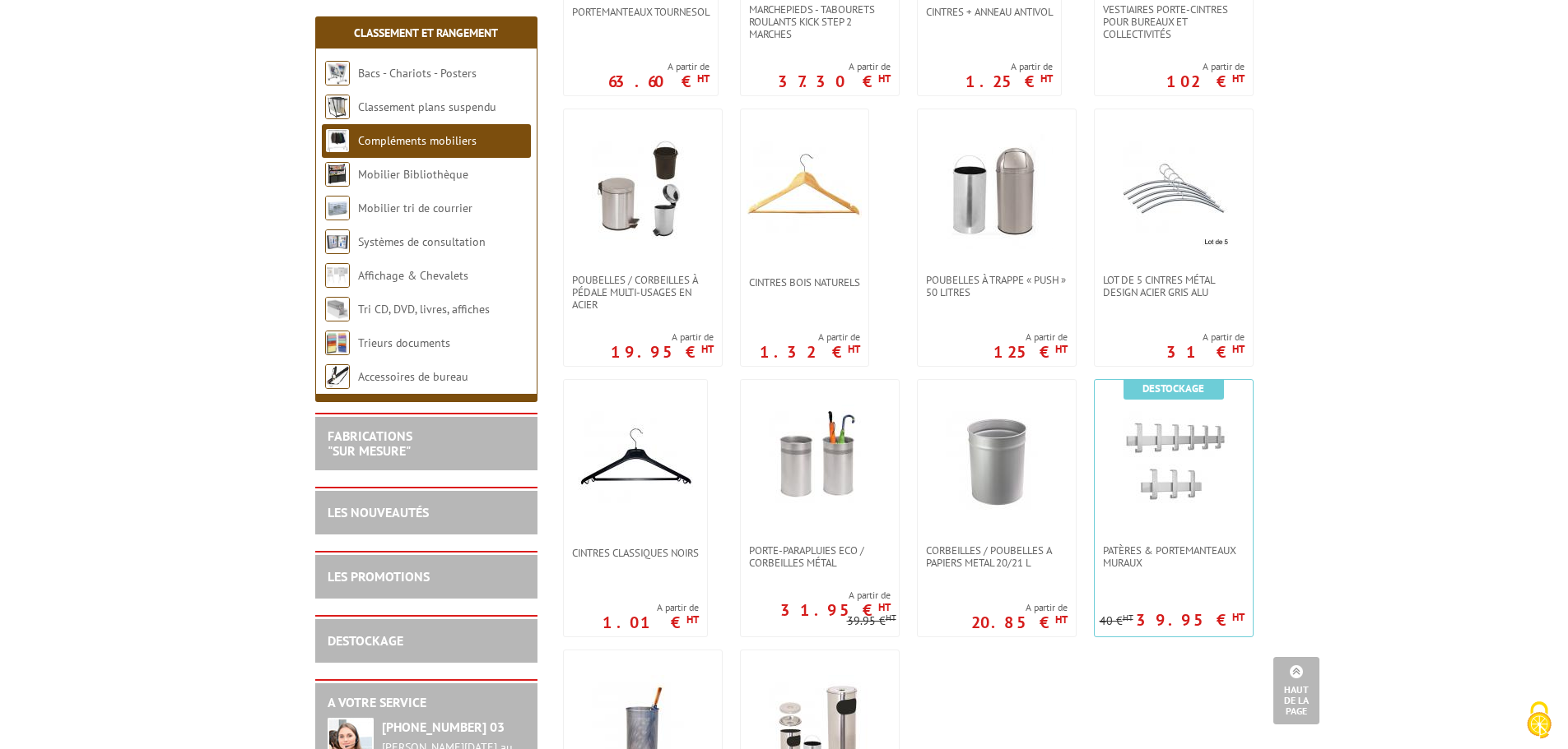
click at [438, 97] on li "Classement plans suspendu" at bounding box center [426, 108] width 209 height 33
click at [423, 116] on li "Classement plans suspendu" at bounding box center [426, 108] width 209 height 33
click at [422, 111] on link "Classement plans suspendu" at bounding box center [426, 107] width 138 height 15
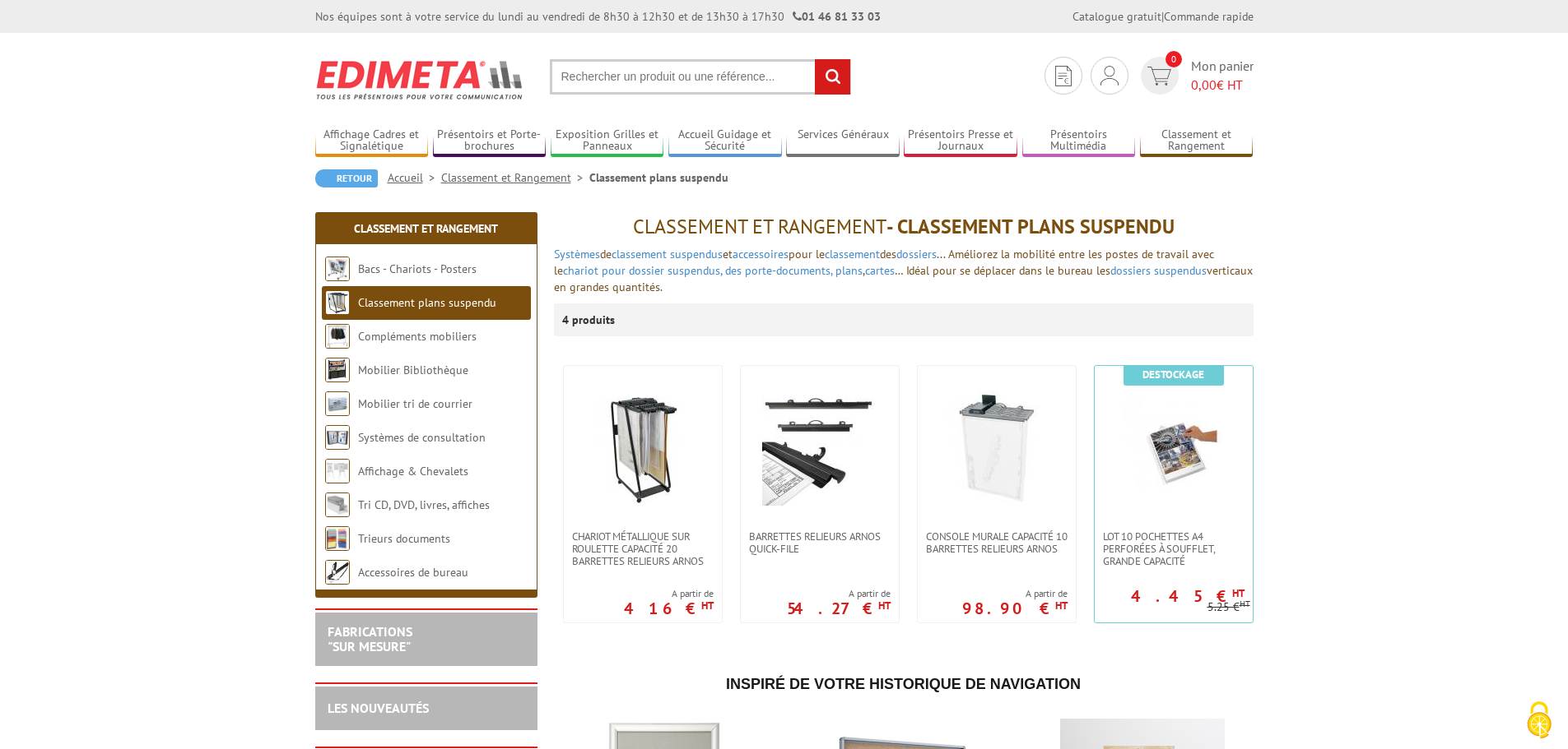
click at [437, 269] on link "Bacs - Chariots - Posters" at bounding box center [417, 269] width 118 height 15
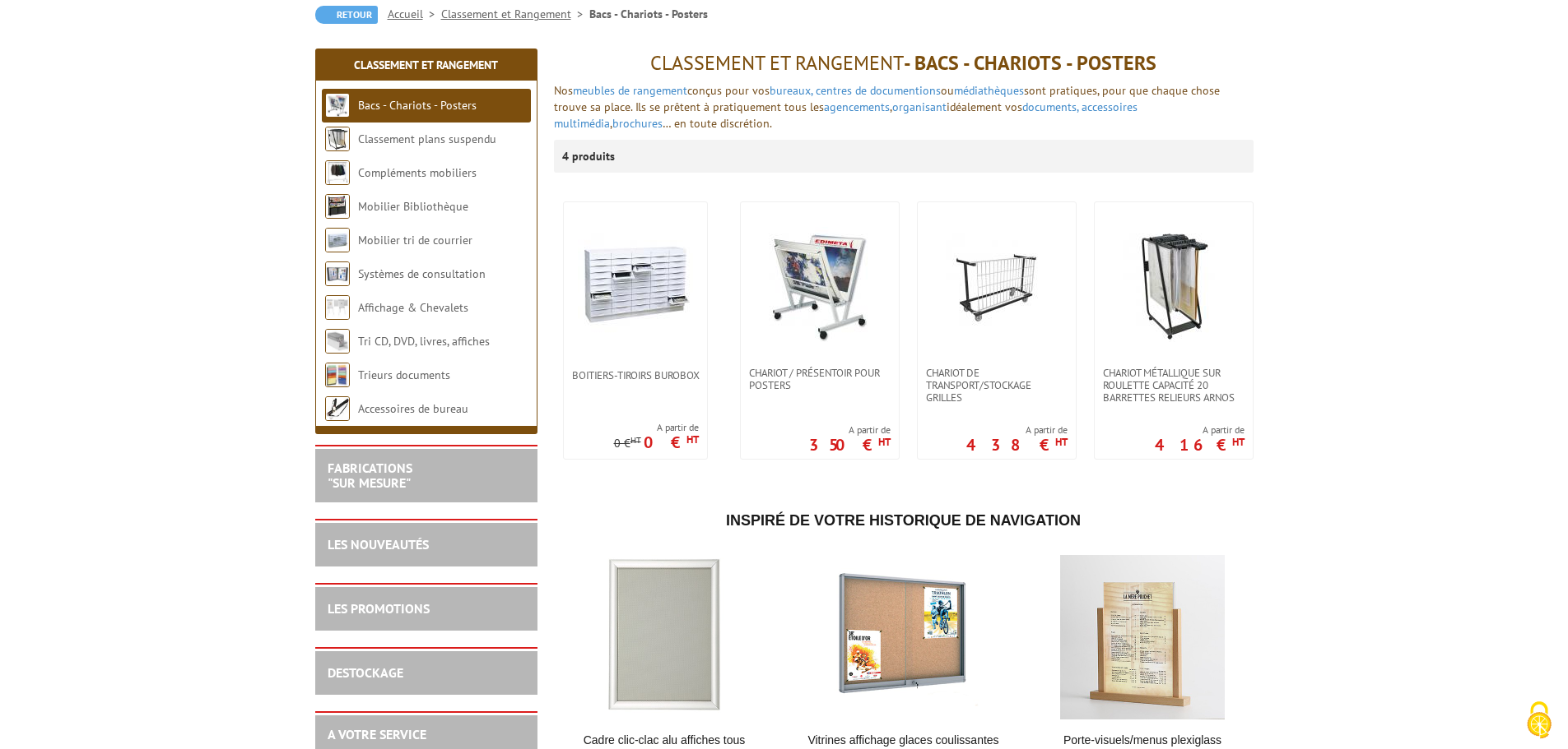
scroll to position [164, 0]
click at [443, 165] on link "Compléments mobiliers" at bounding box center [417, 171] width 118 height 15
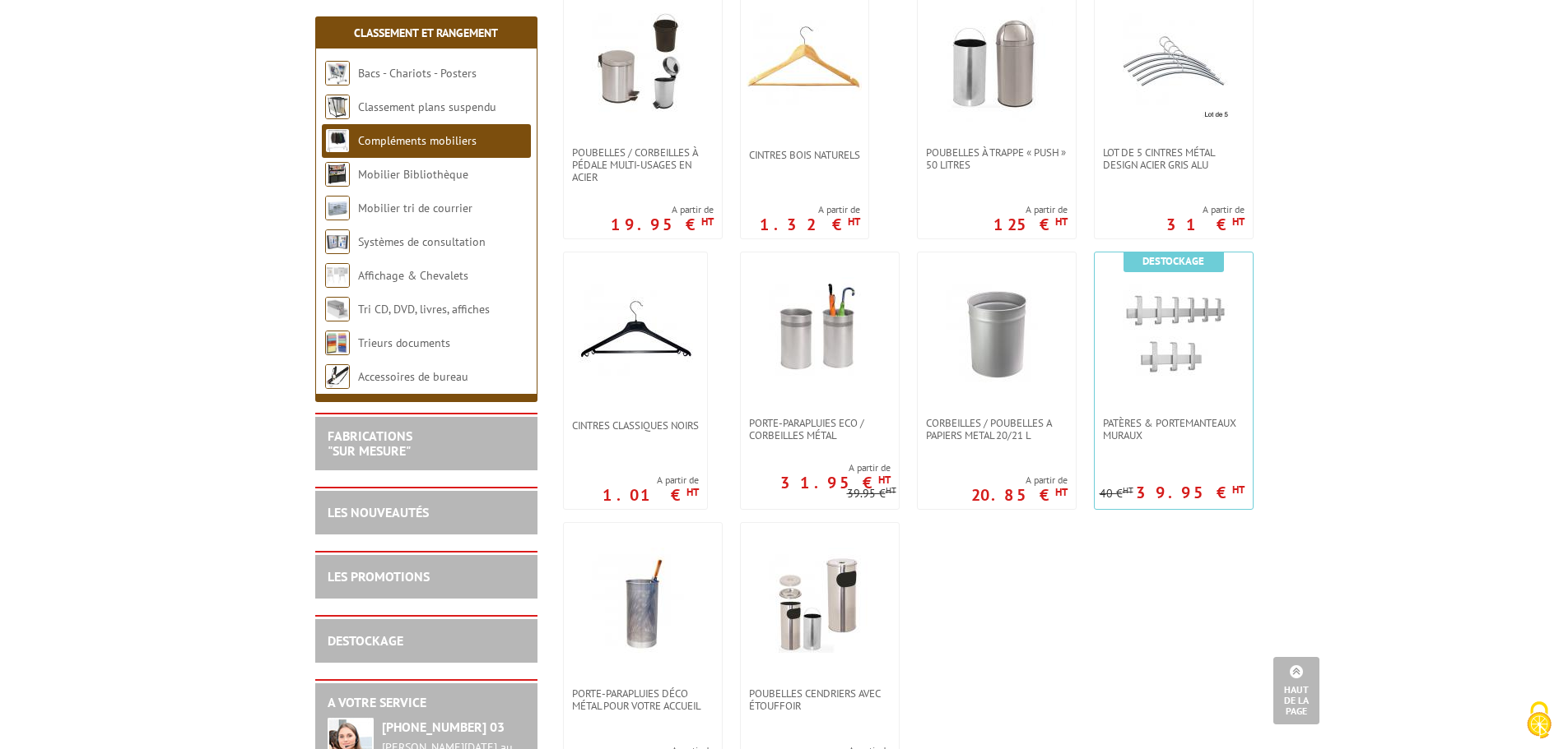
scroll to position [987, 0]
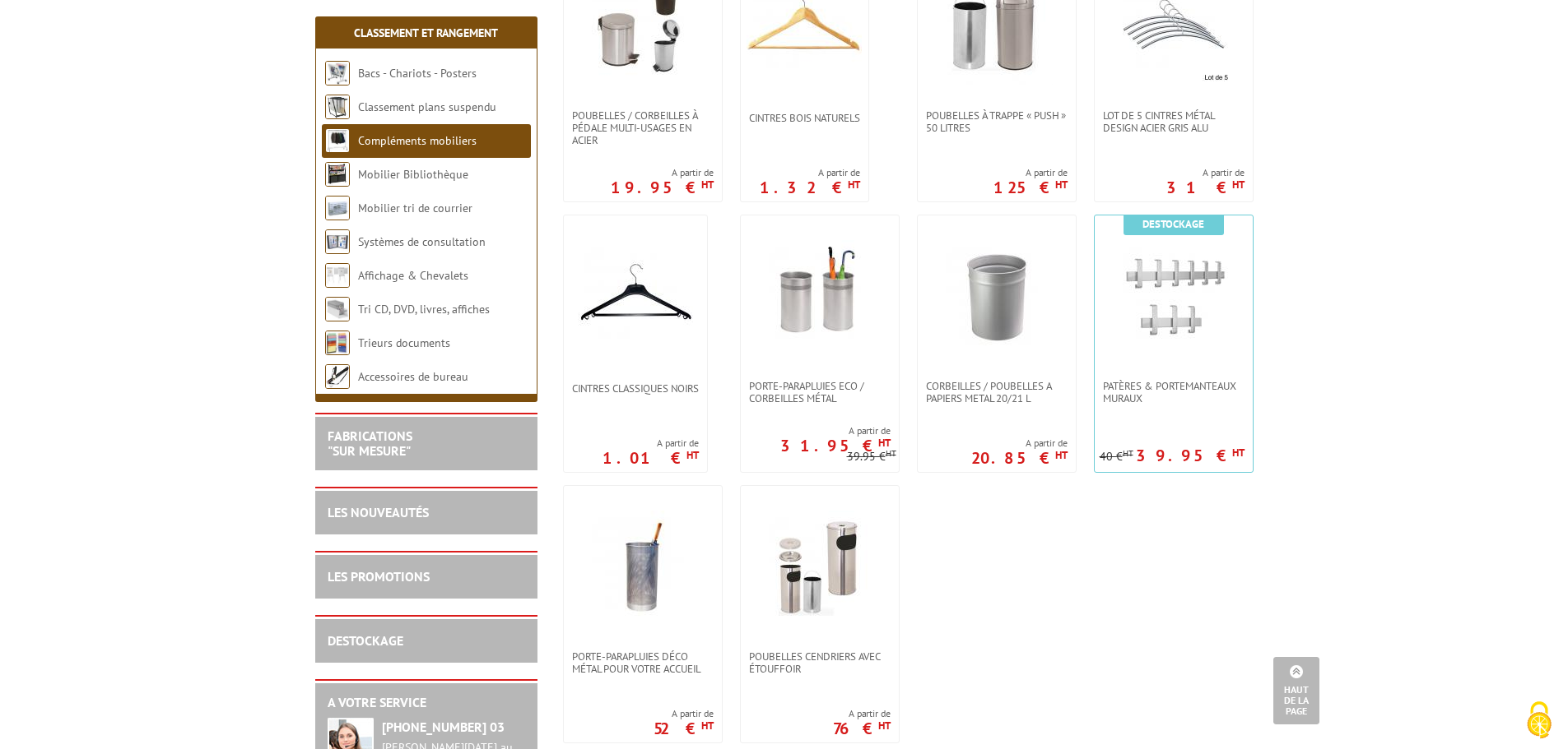
click at [424, 182] on li "Mobilier Bibliothèque" at bounding box center [426, 175] width 209 height 33
click at [426, 178] on link "Mobilier Bibliothèque" at bounding box center [413, 174] width 111 height 15
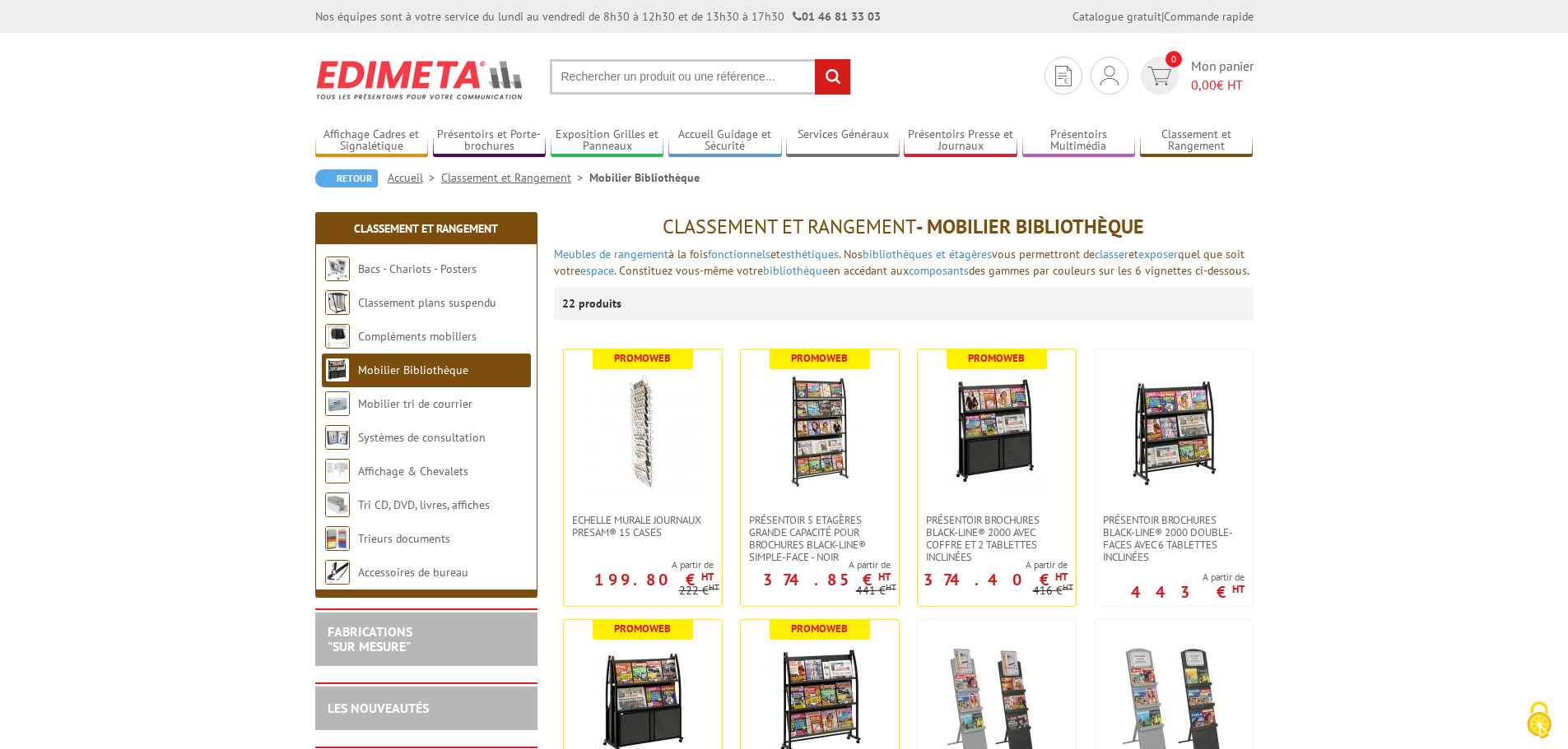
click at [703, 77] on input "text" at bounding box center [700, 77] width 301 height 35
click at [703, 78] on input "text" at bounding box center [700, 77] width 301 height 35
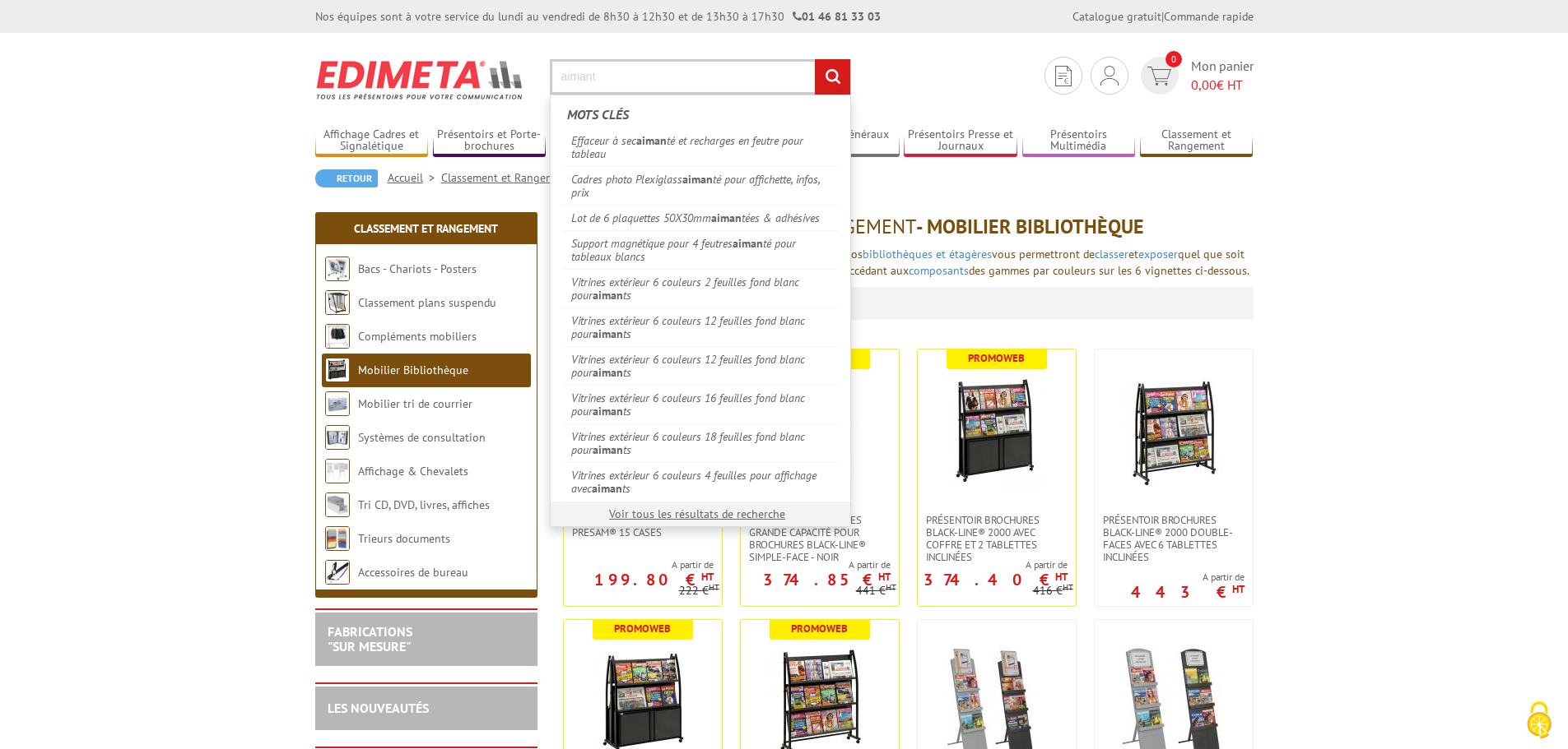
type input "aimant"
click at [693, 218] on link "Lot de 6 plaquettes 50X30mm aiman tées & adhésives" at bounding box center [699, 217] width 275 height 25
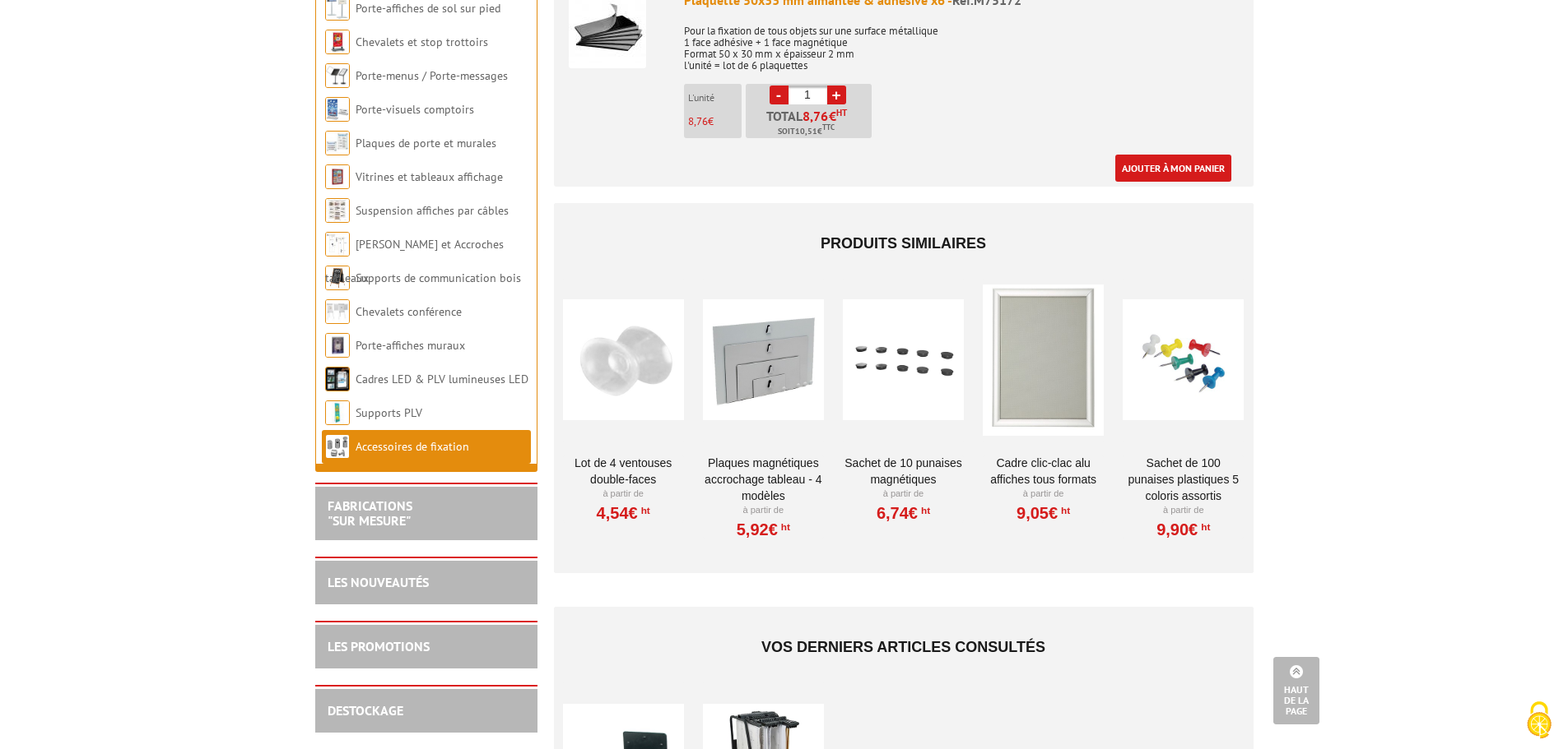
scroll to position [463, 0]
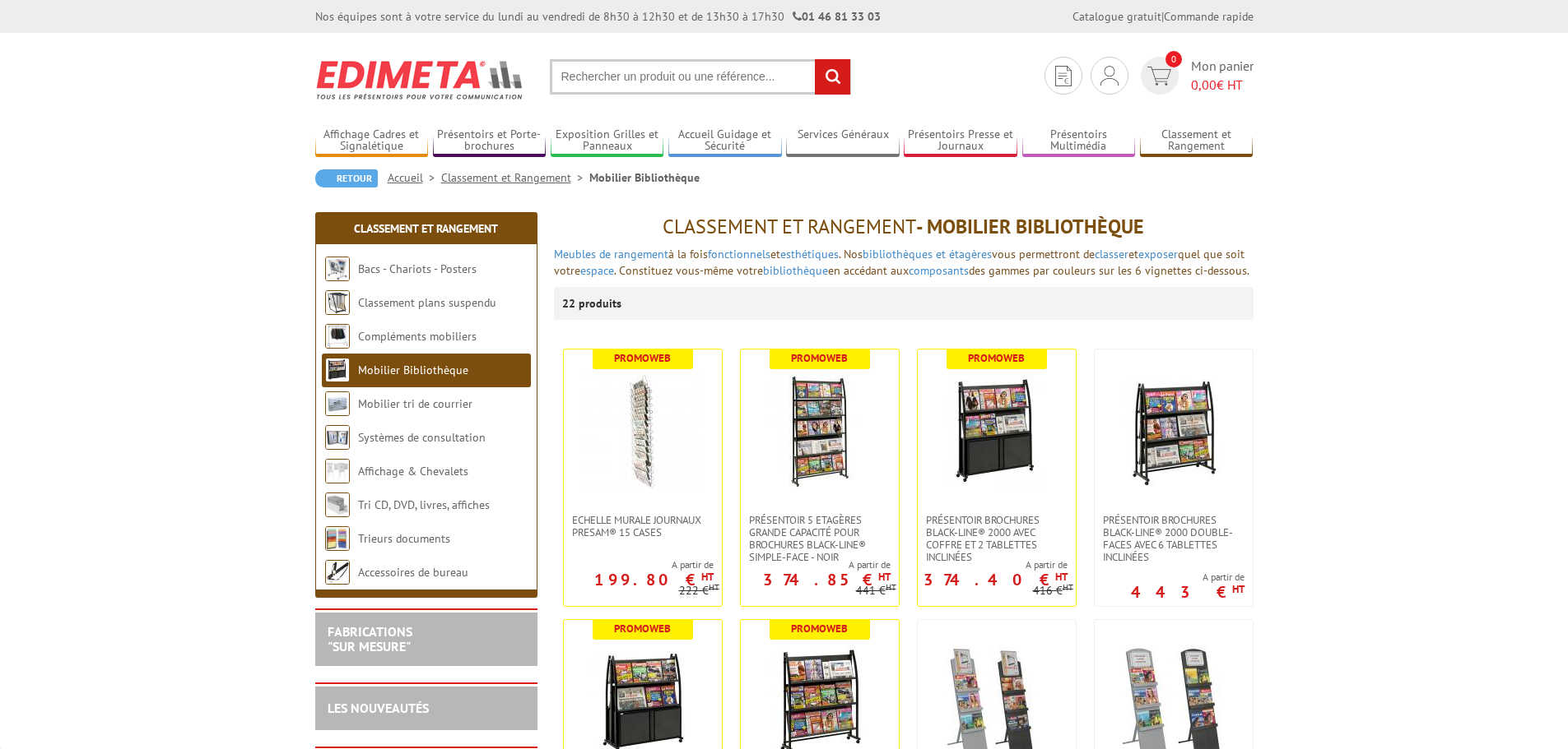
click at [650, 85] on input "text" at bounding box center [700, 77] width 301 height 35
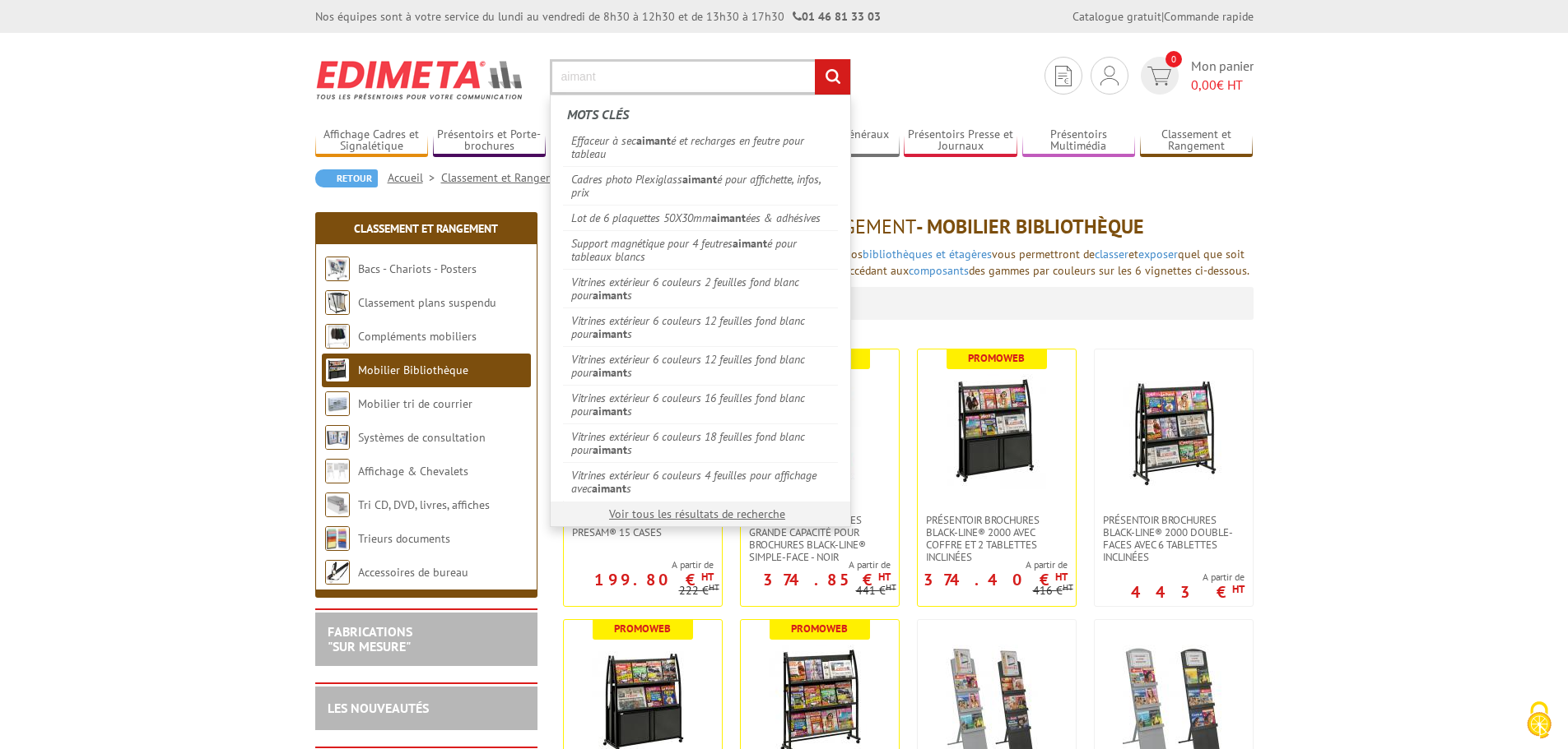
type input "aimant"
click at [715, 294] on link "Vitrines extérieur 6 couleurs 2 feuilles fond blanc pour aimant s" at bounding box center [699, 288] width 275 height 39
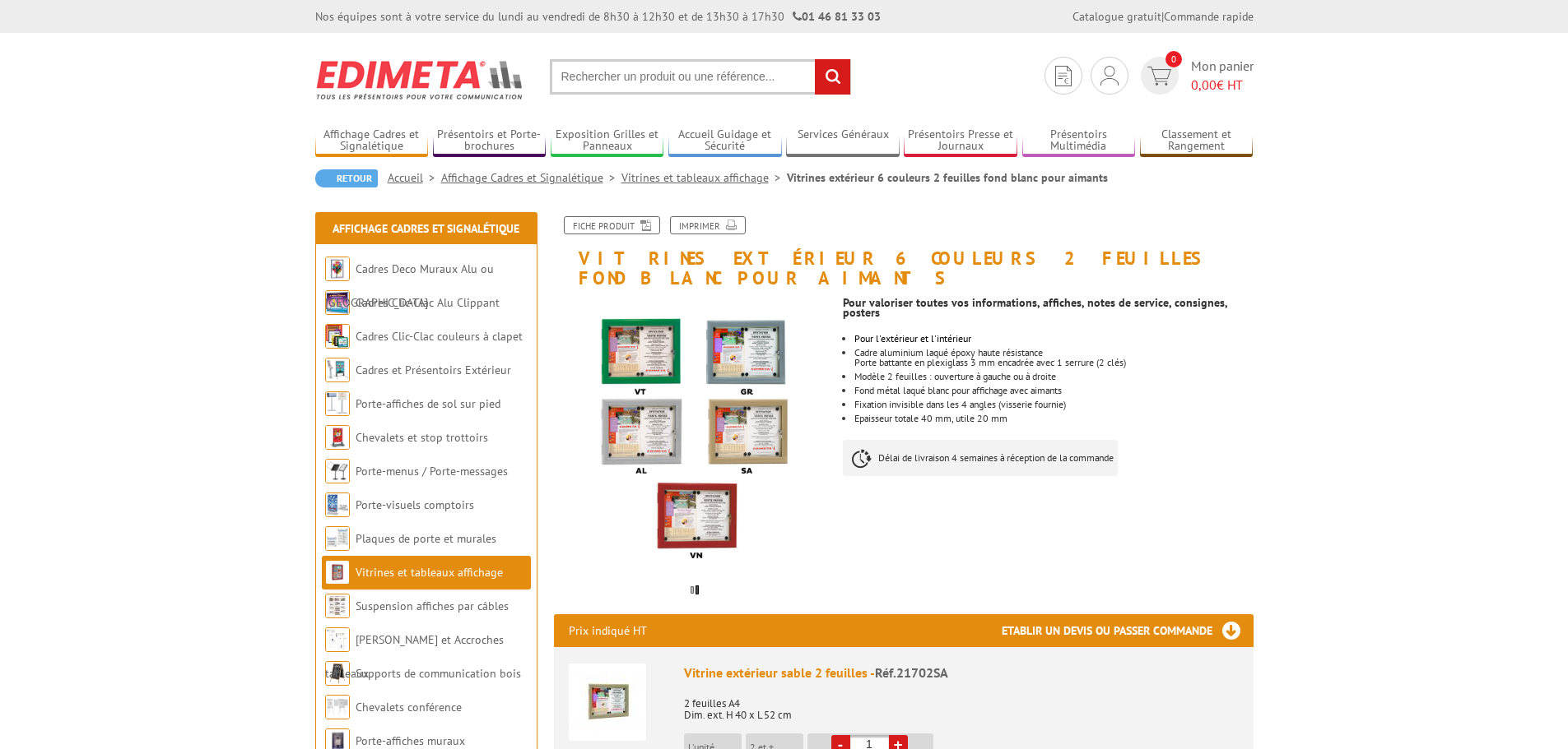
click at [655, 75] on input "text" at bounding box center [700, 77] width 301 height 35
click at [664, 85] on input "text" at bounding box center [700, 77] width 301 height 35
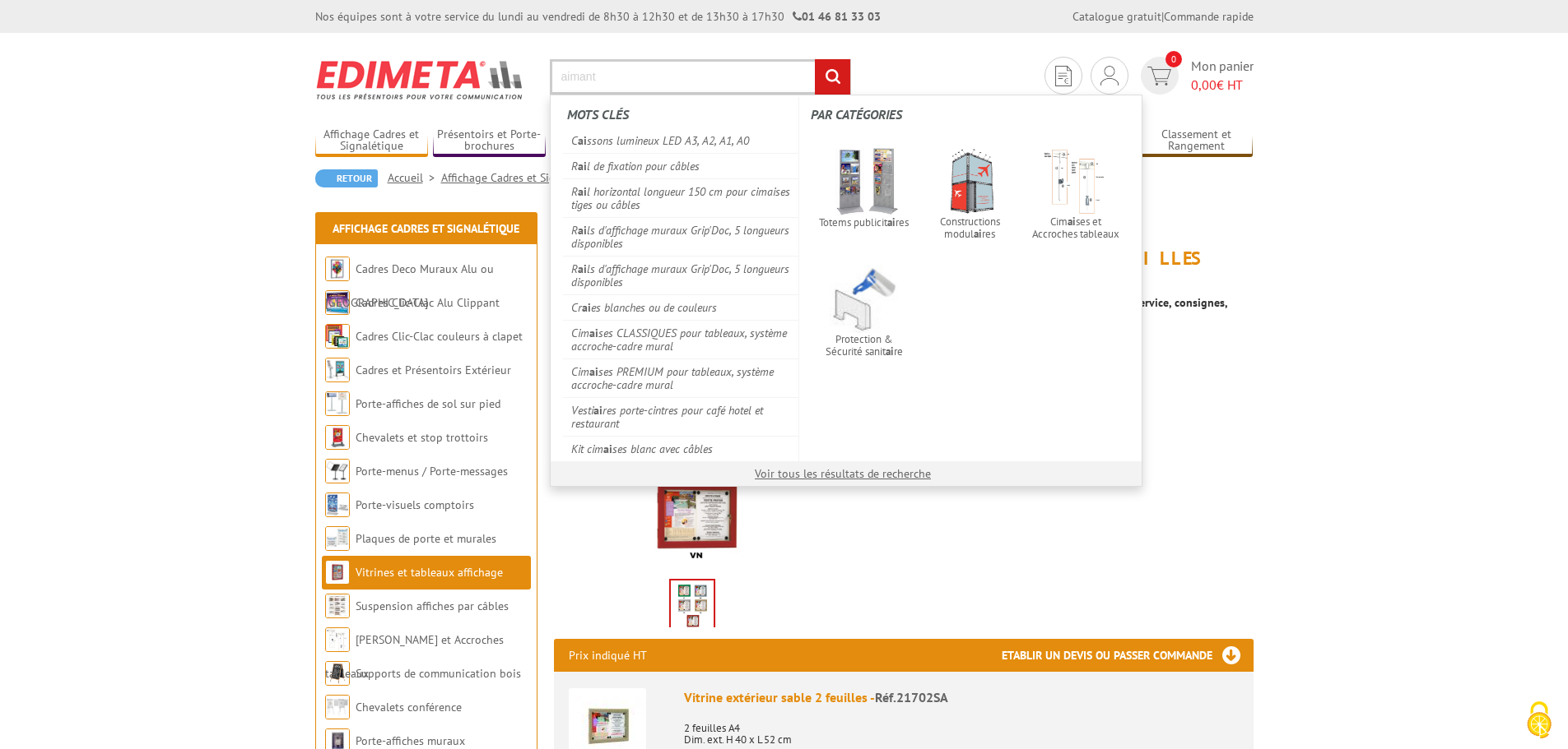
click at [639, 73] on input "aimant" at bounding box center [700, 77] width 301 height 35
drag, startPoint x: 650, startPoint y: 86, endPoint x: 459, endPoint y: 69, distance: 191.8
click at [458, 71] on section "Je me connecte Nouveau client ? Inscrivez-vous 0 Mon panier 0,00 € HT aimant re…" at bounding box center [784, 71] width 938 height 77
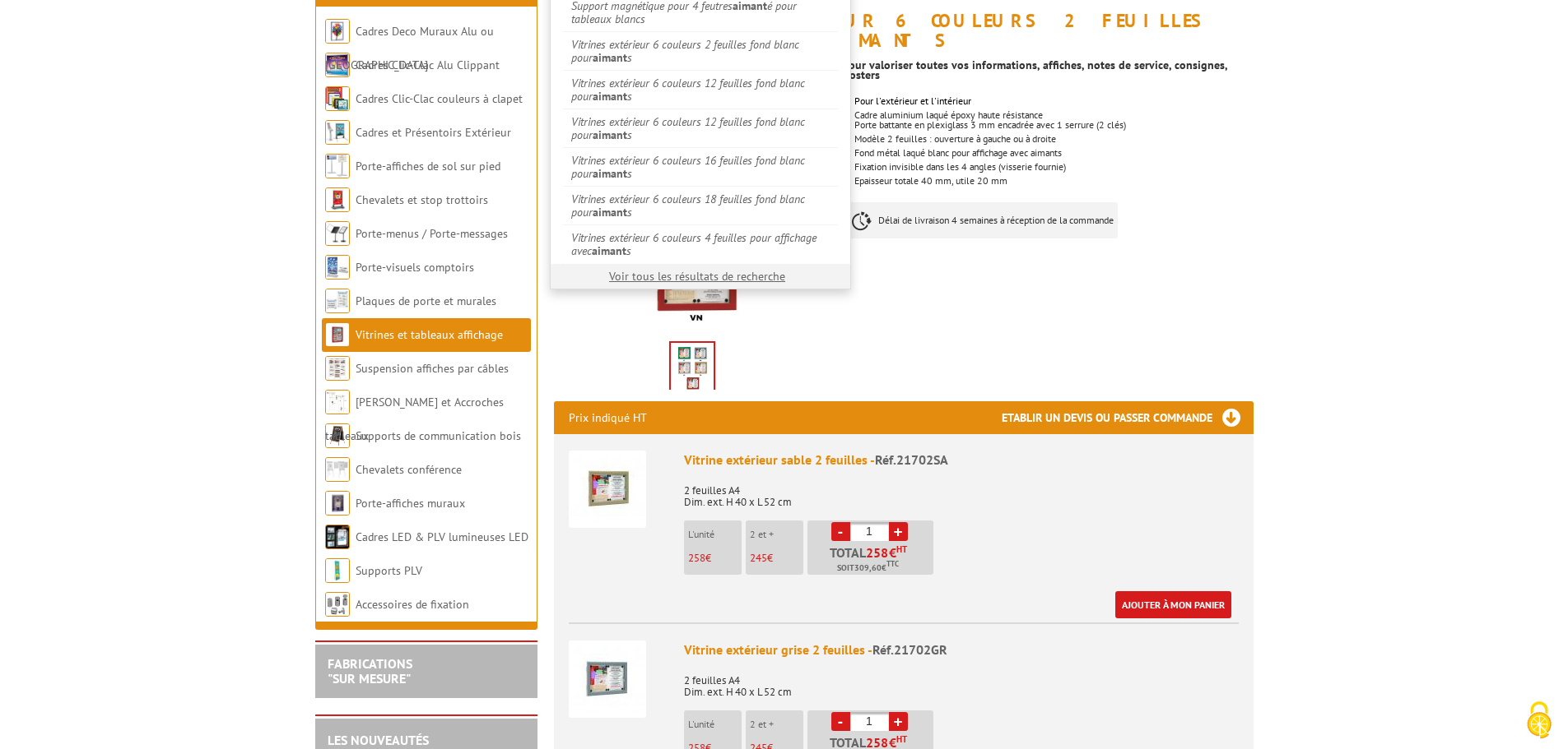
scroll to position [246, 0]
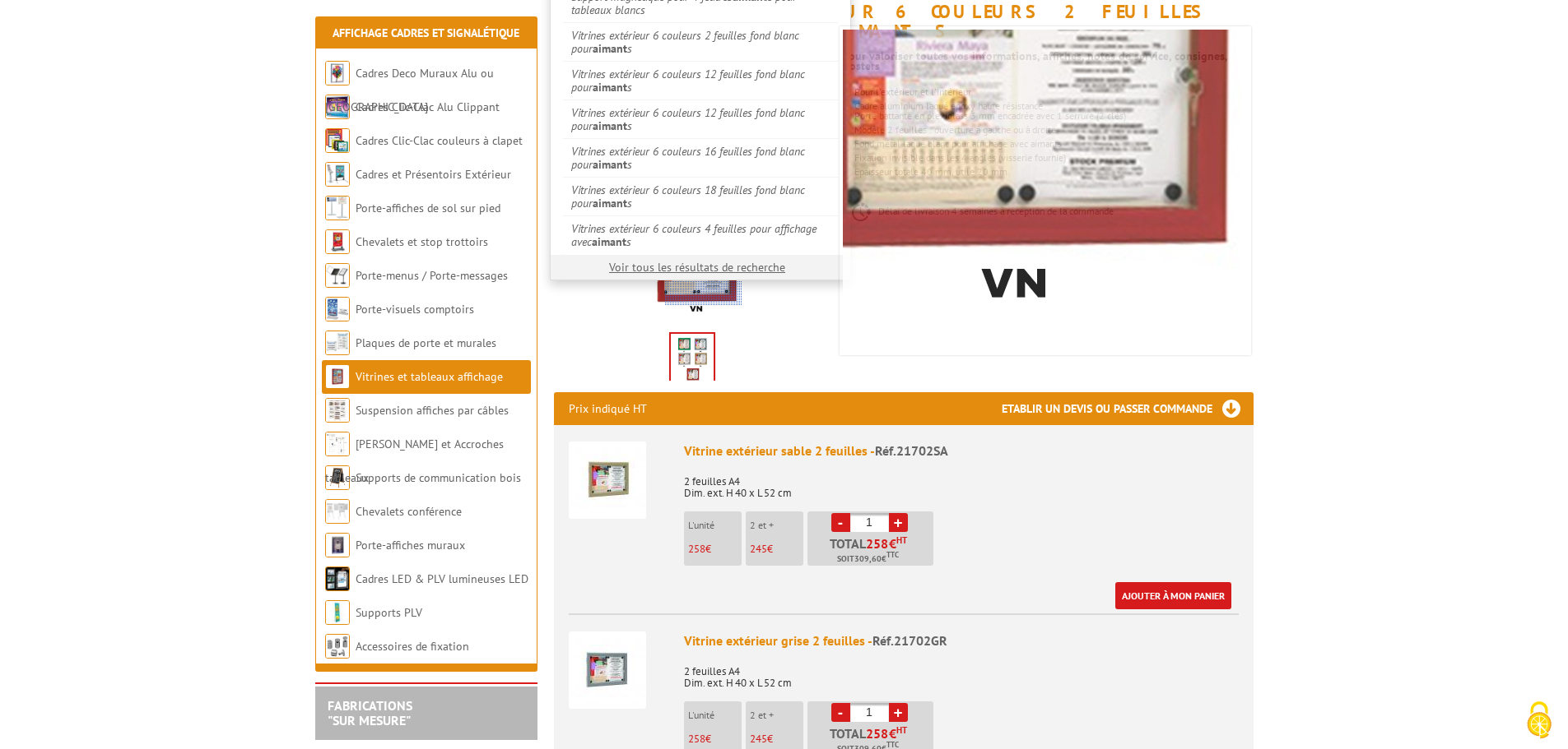
type input "aimant"
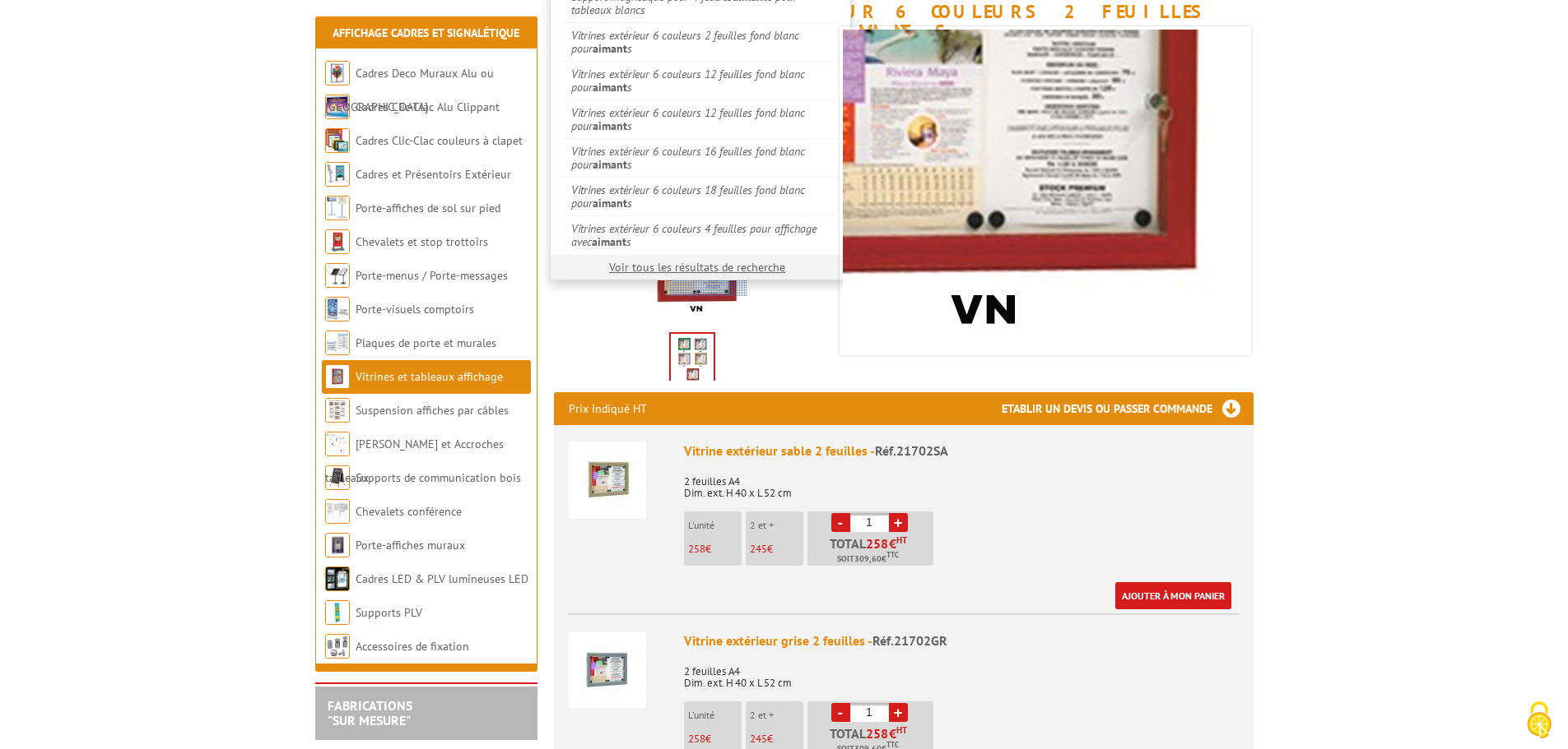
click at [708, 266] on link "Voir tous les résultats de recherche" at bounding box center [697, 267] width 176 height 15
